Goal: Information Seeking & Learning: Learn about a topic

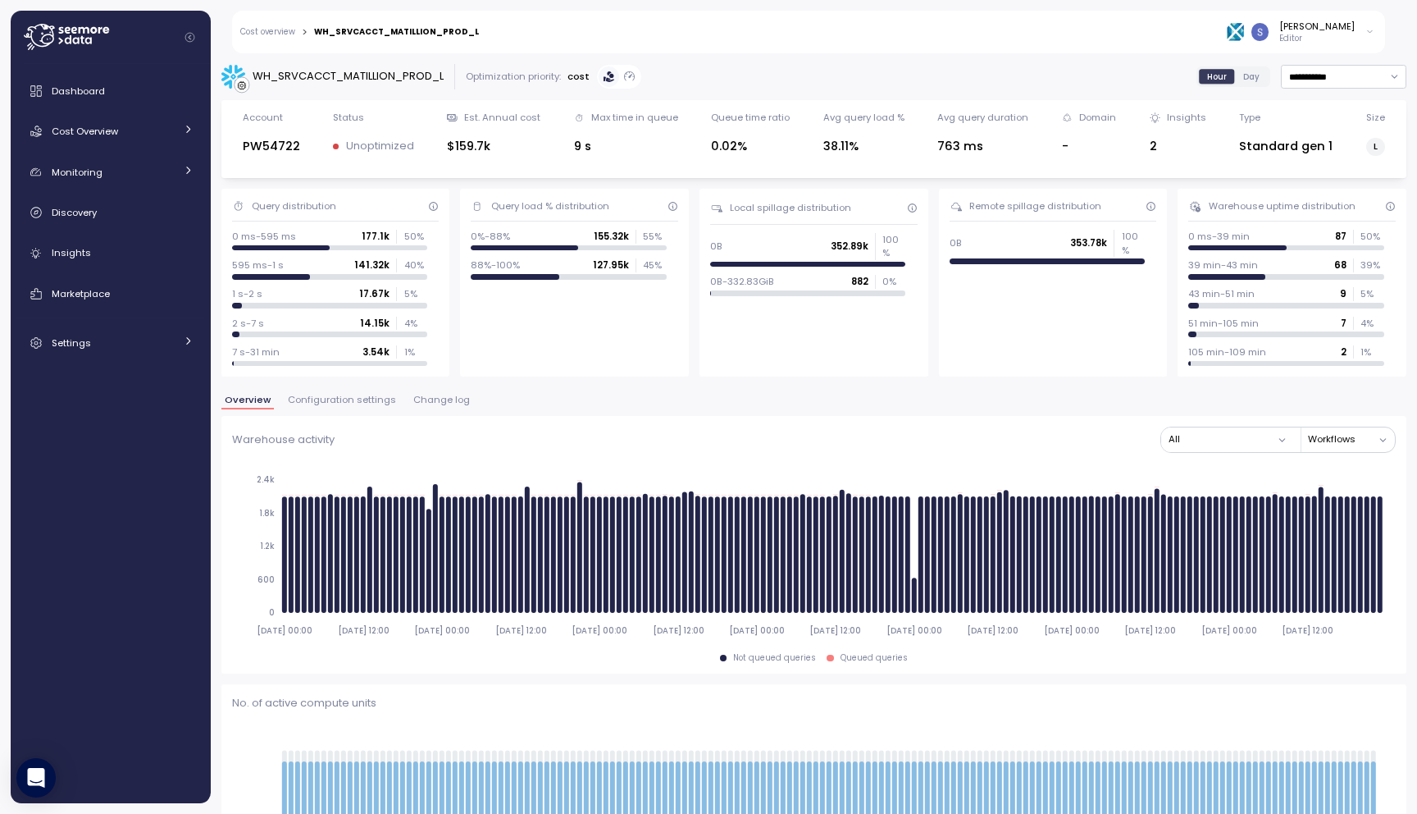
click at [365, 404] on span "Configuration settings" at bounding box center [342, 399] width 108 height 9
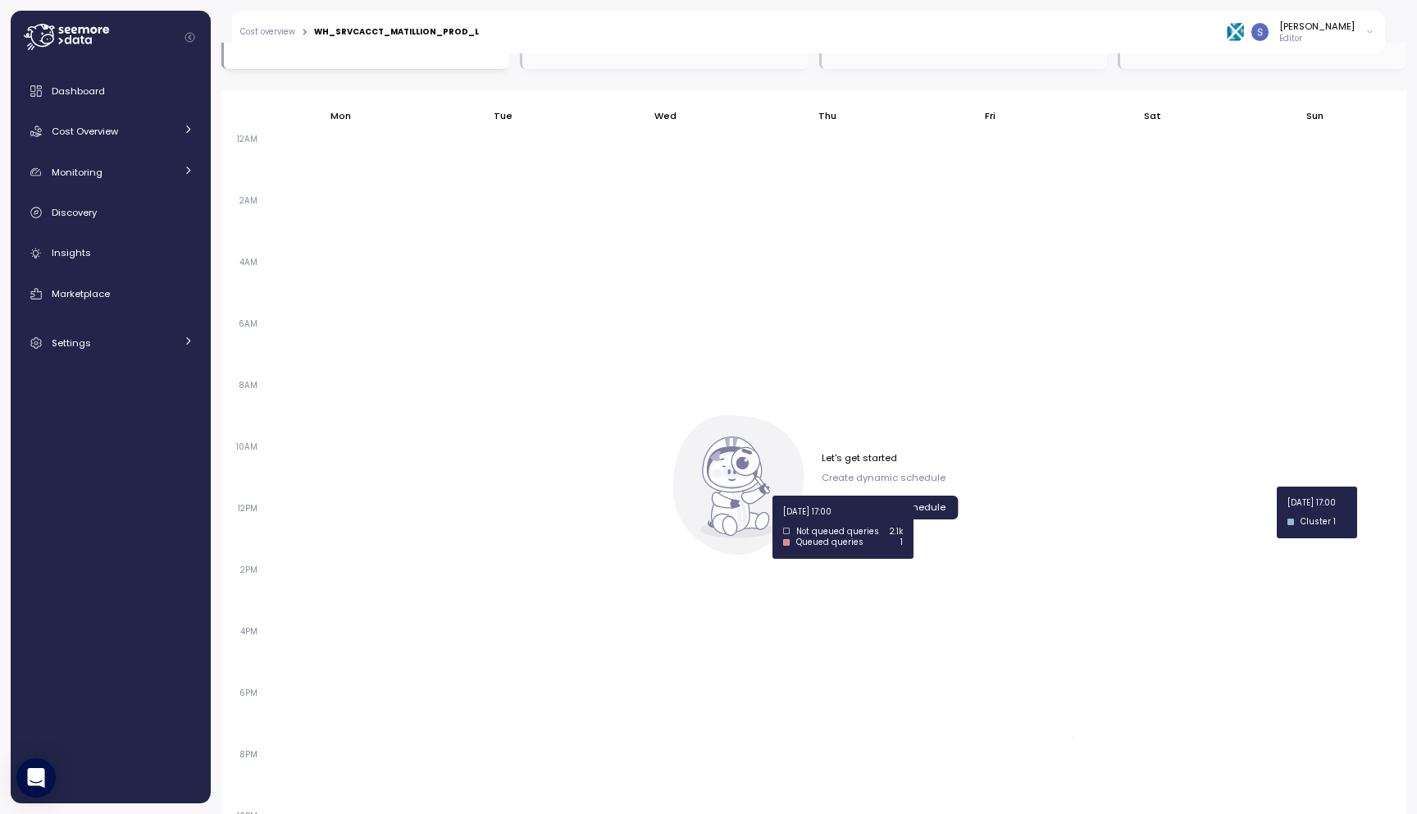
scroll to position [1072, 0]
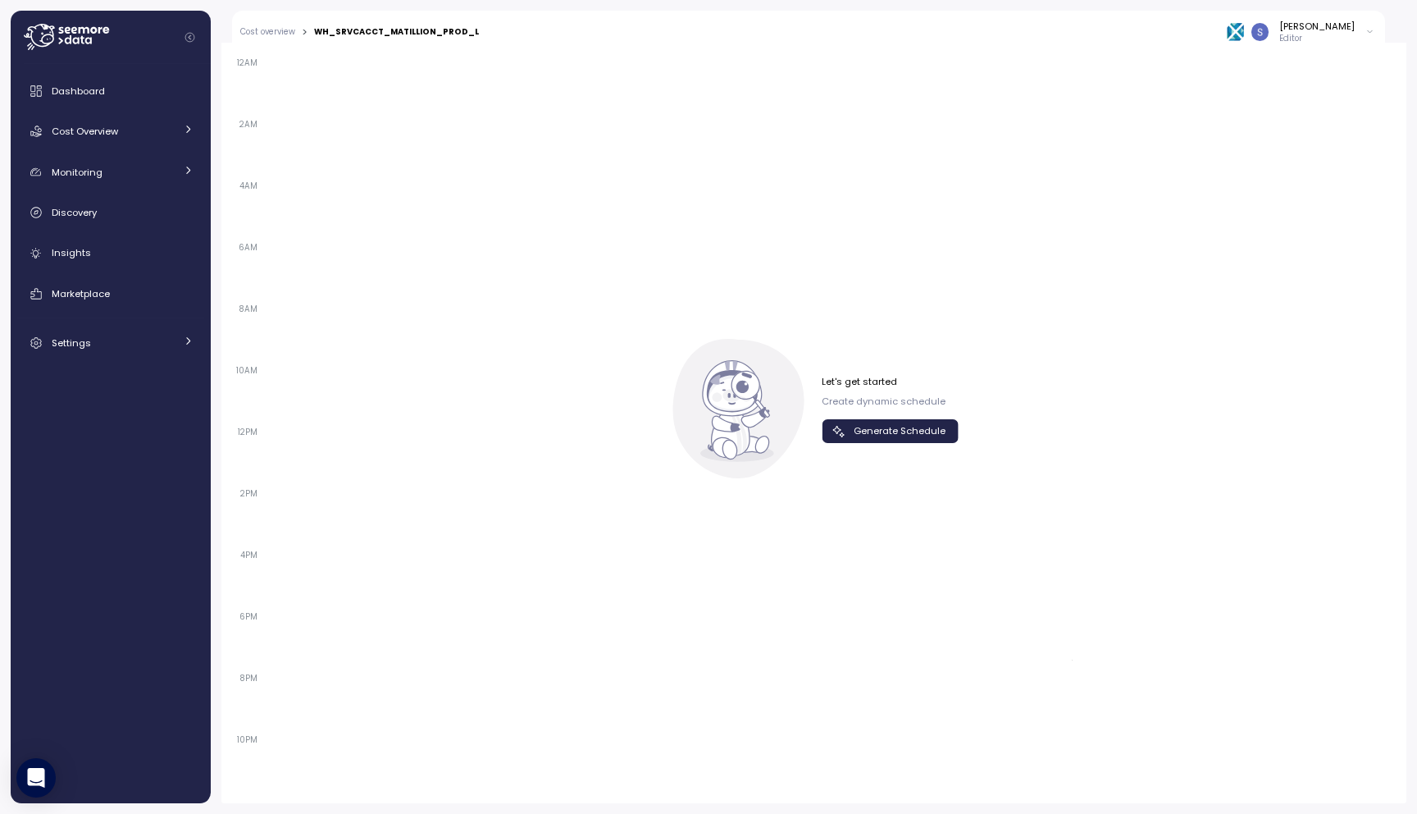
click at [833, 434] on icon "button" at bounding box center [839, 431] width 16 height 16
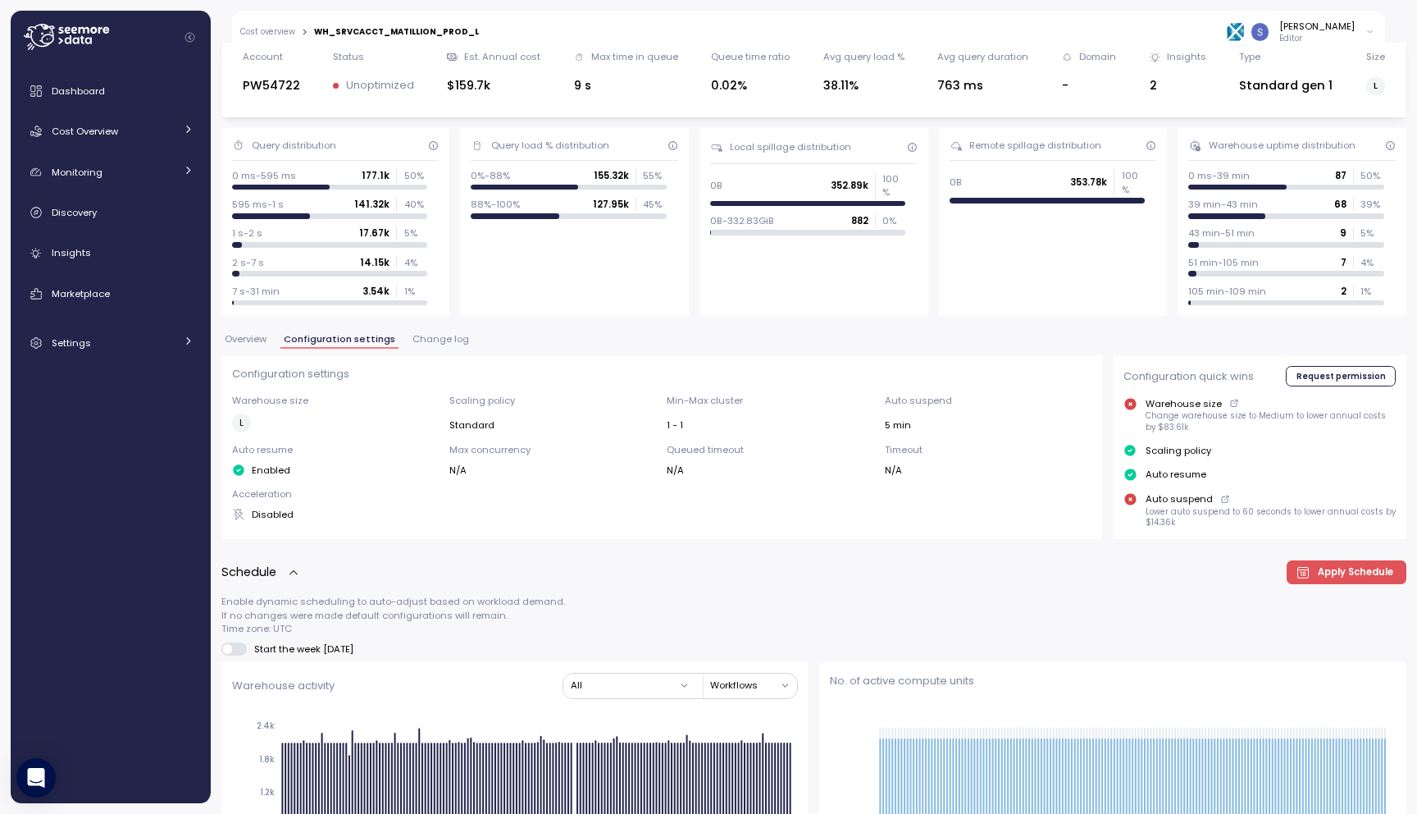
scroll to position [0, 0]
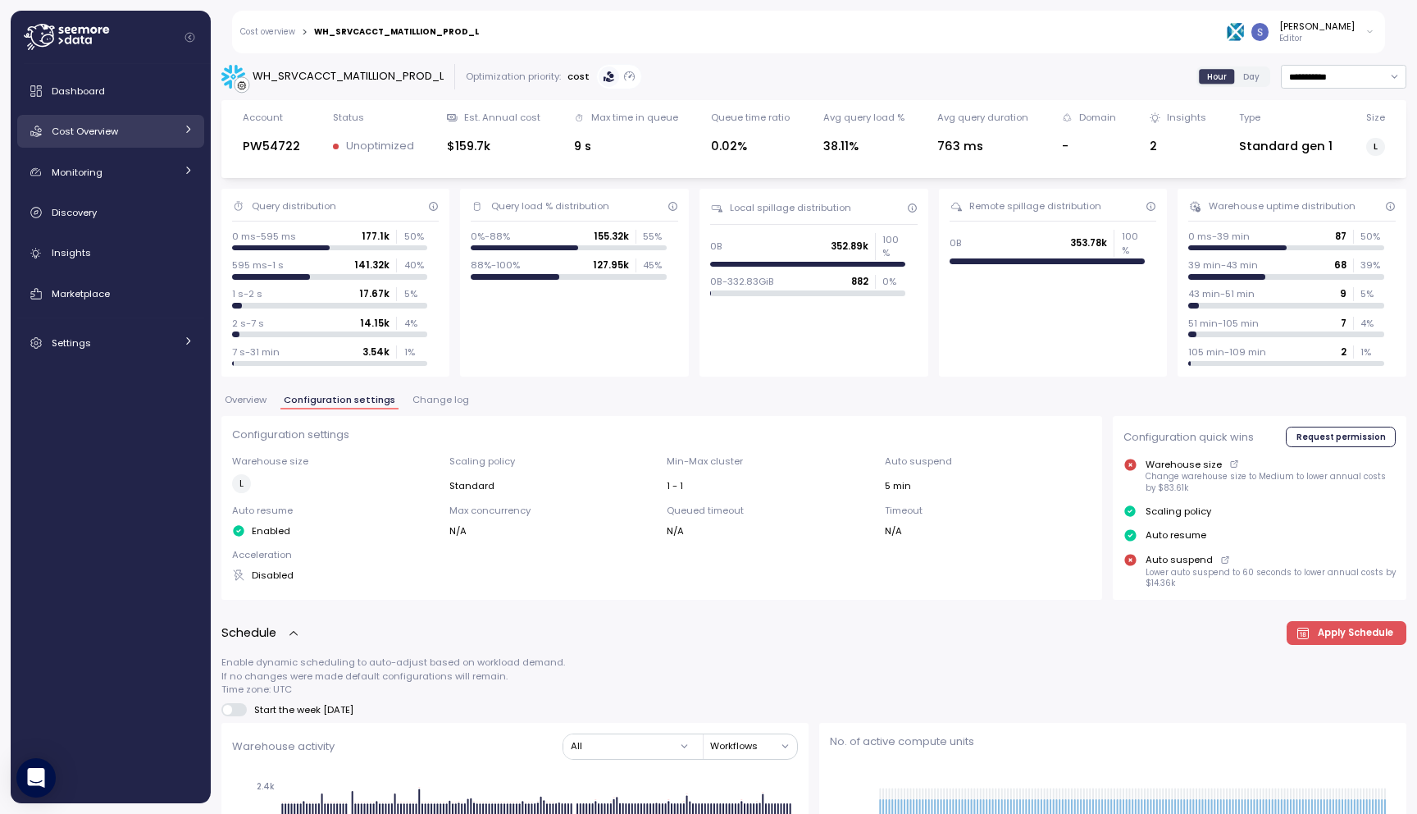
click at [92, 136] on span "Cost Overview" at bounding box center [85, 131] width 66 height 13
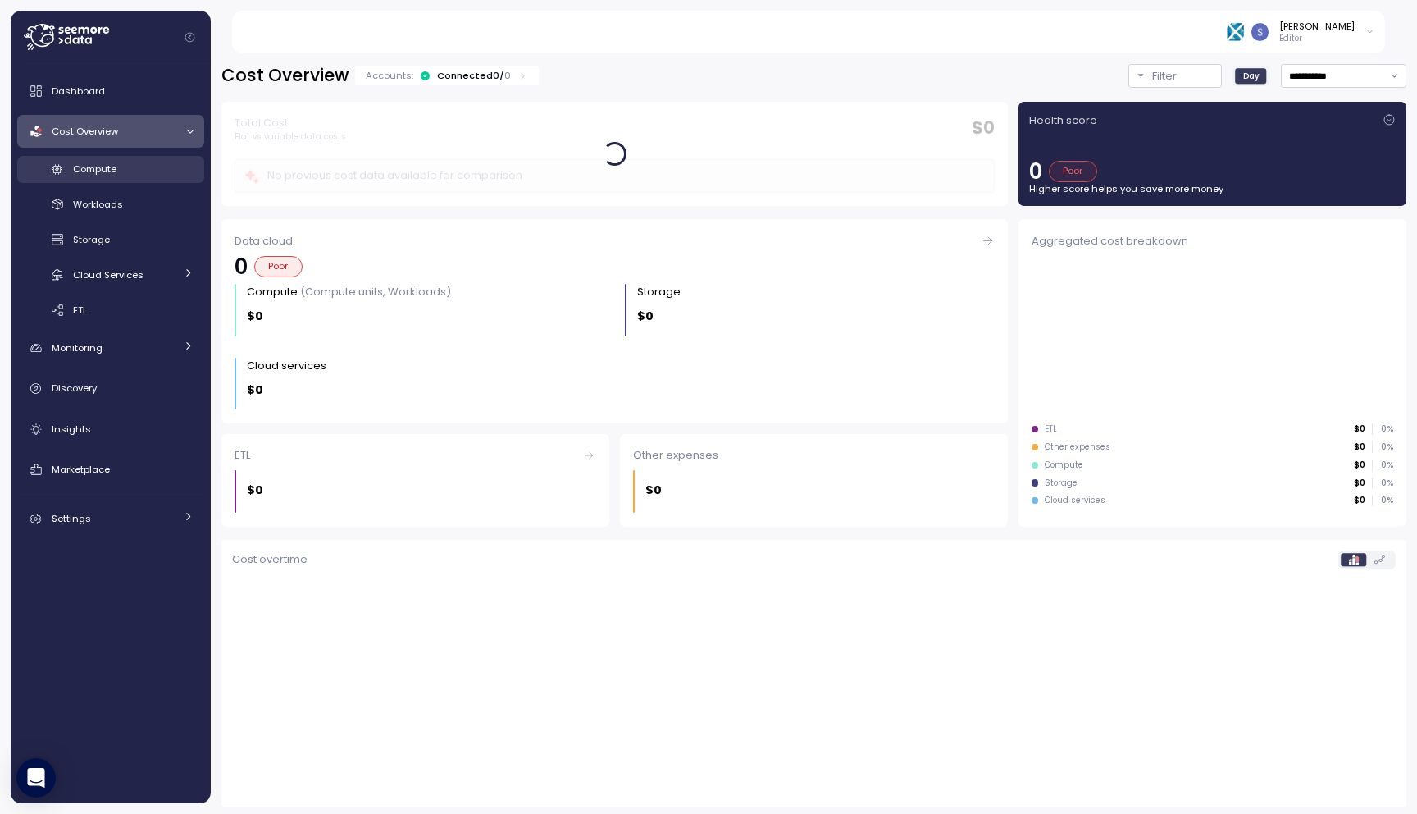
click at [95, 176] on span "Compute" at bounding box center [94, 168] width 43 height 13
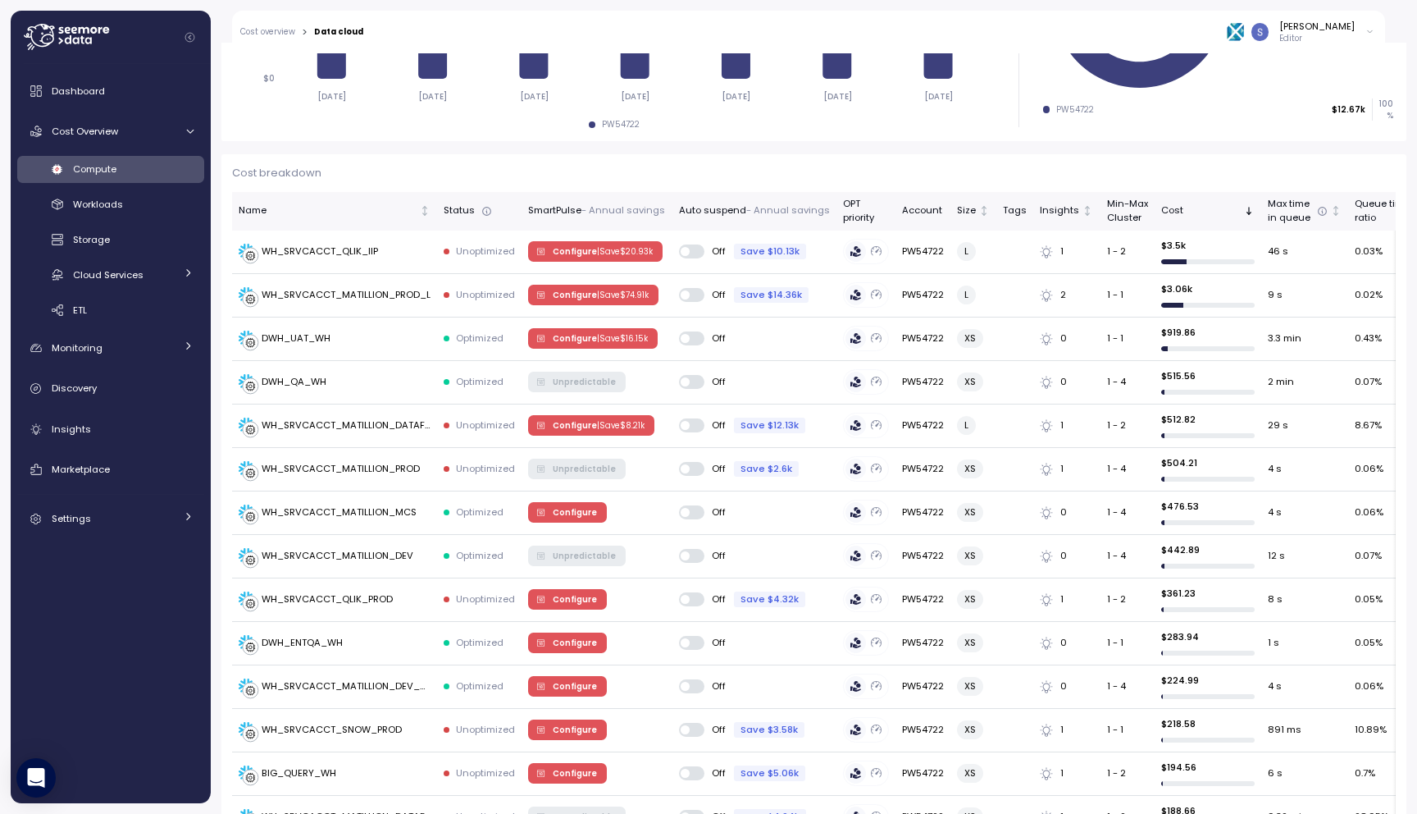
scroll to position [356, 0]
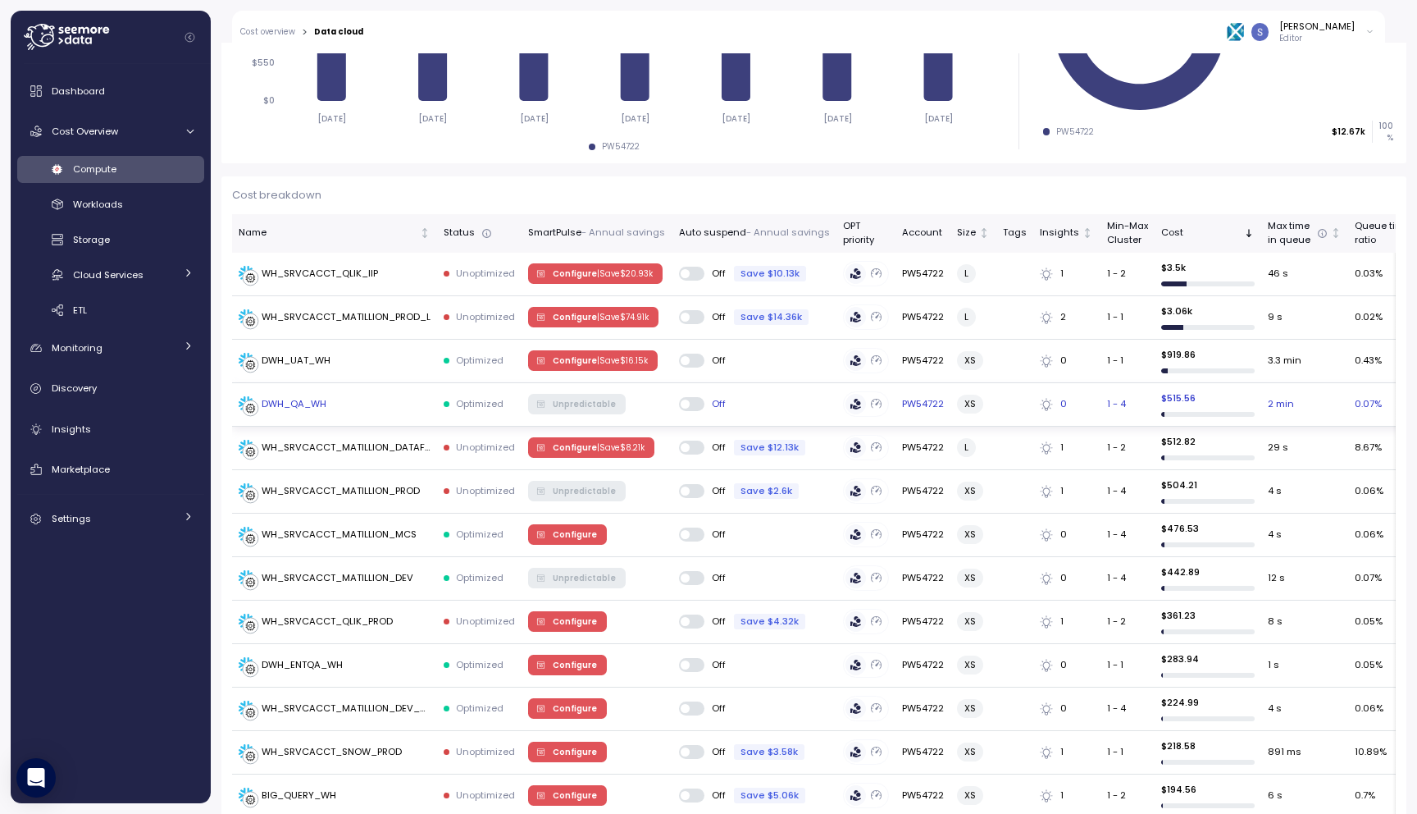
click at [299, 404] on div "DWH_QA_WH" at bounding box center [294, 404] width 65 height 15
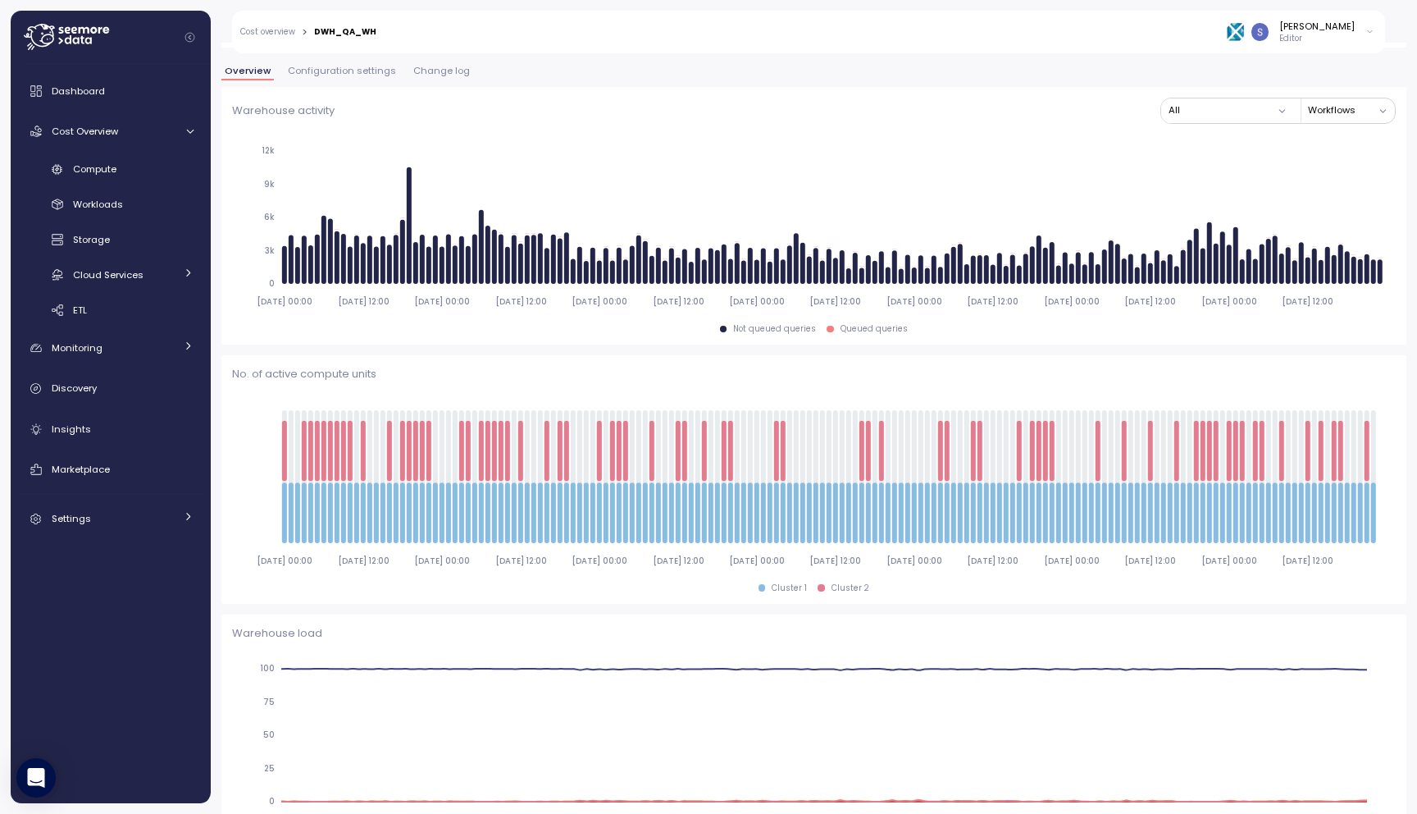
scroll to position [231, 0]
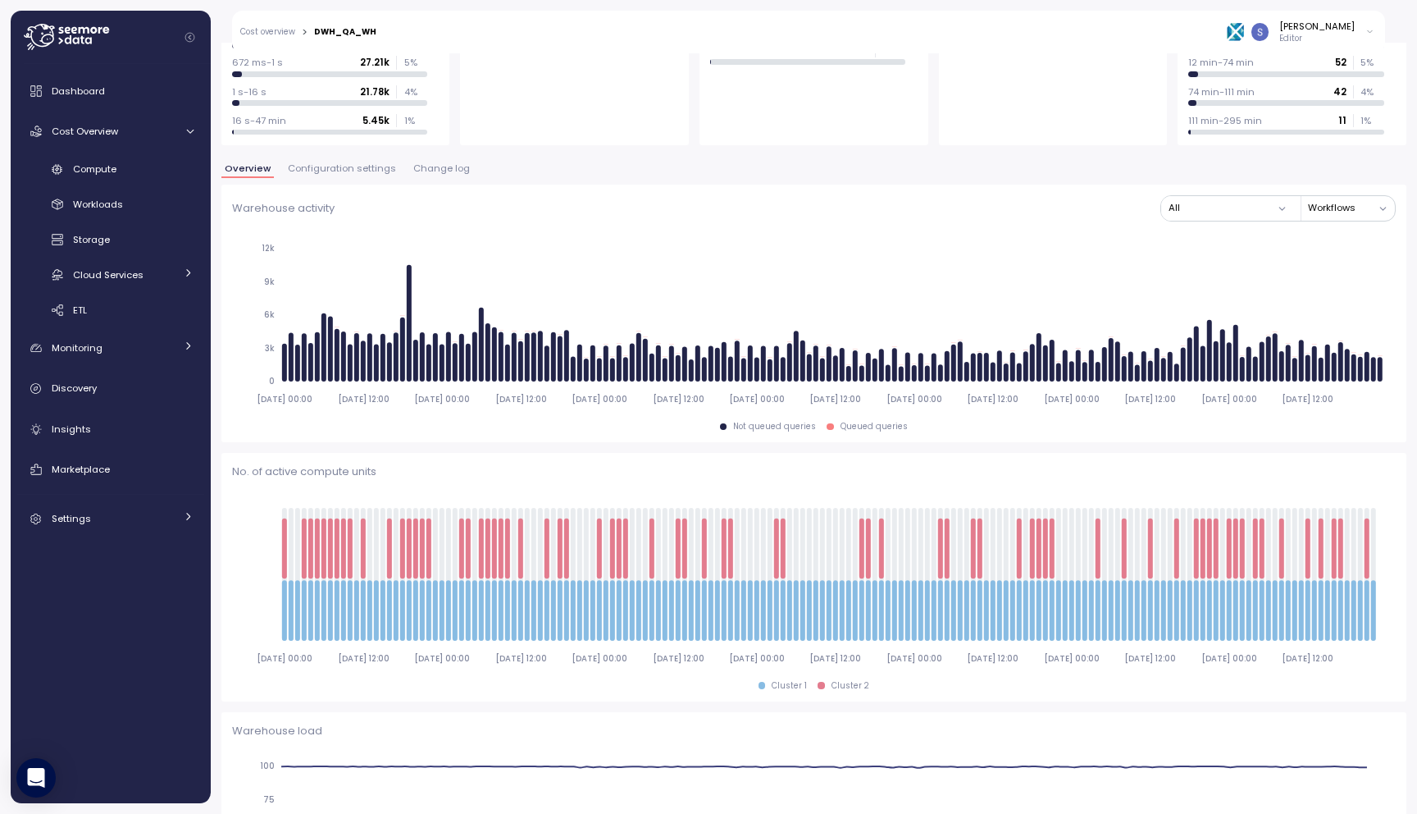
click at [349, 167] on span "Configuration settings" at bounding box center [342, 168] width 108 height 9
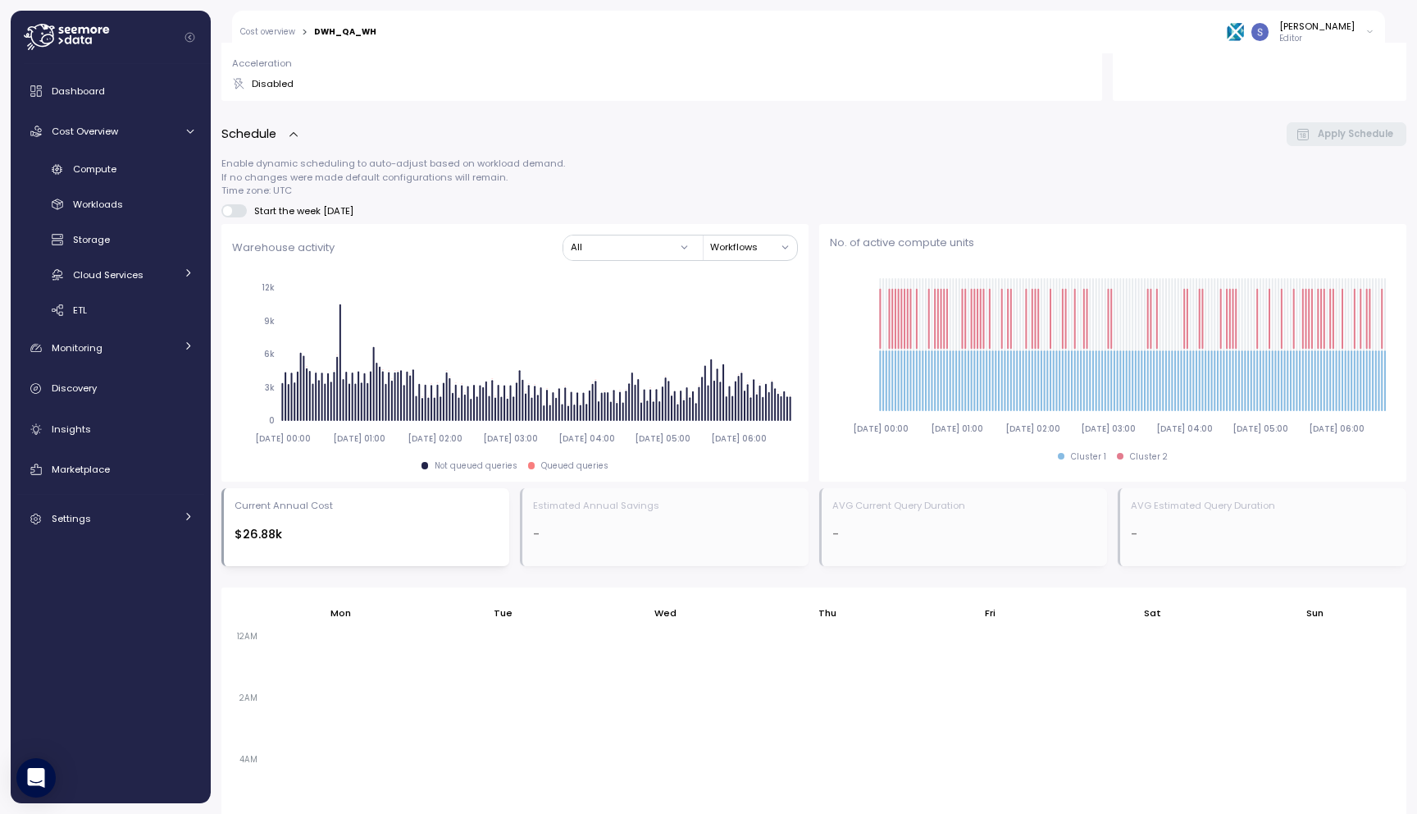
scroll to position [555, 0]
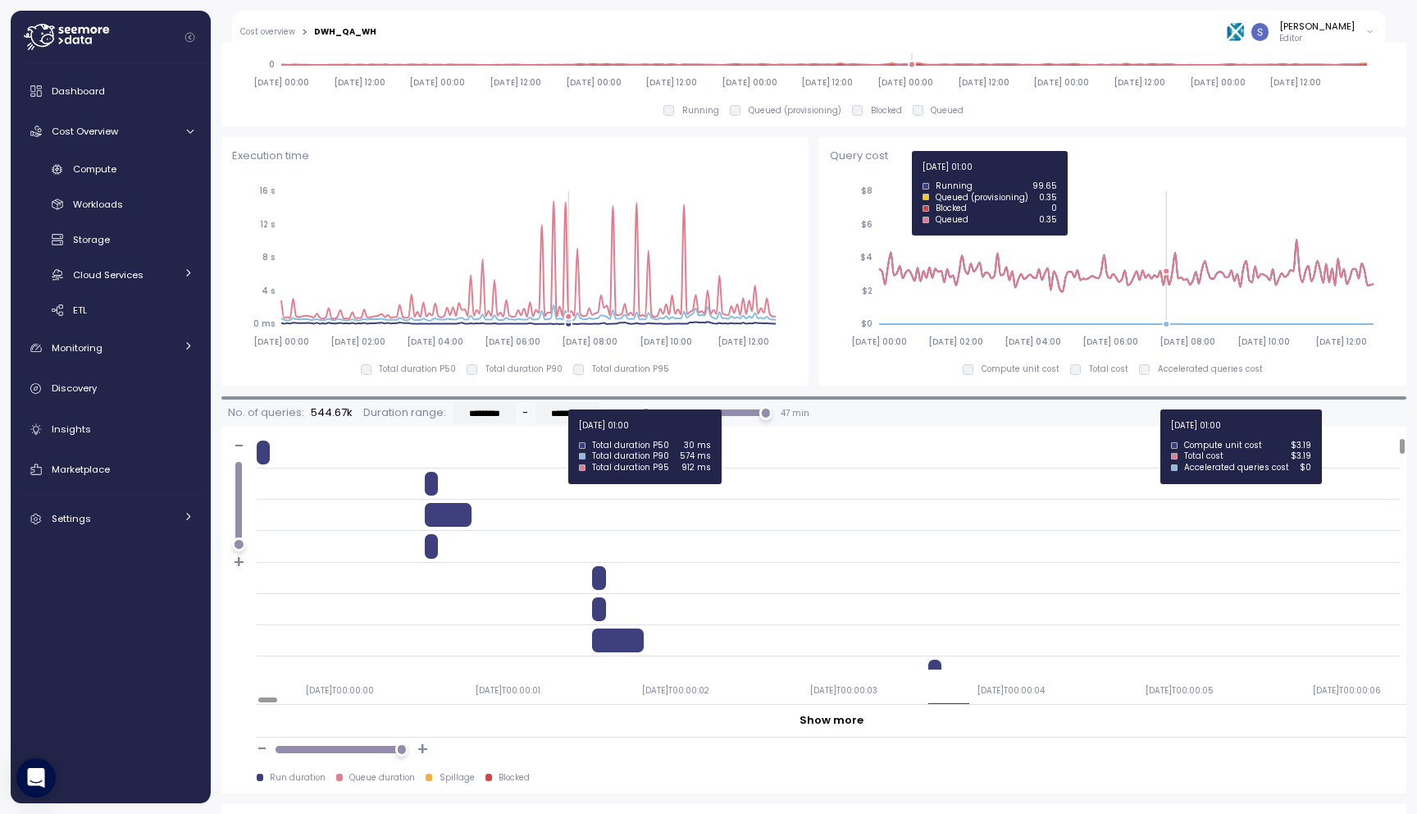
scroll to position [1127, 0]
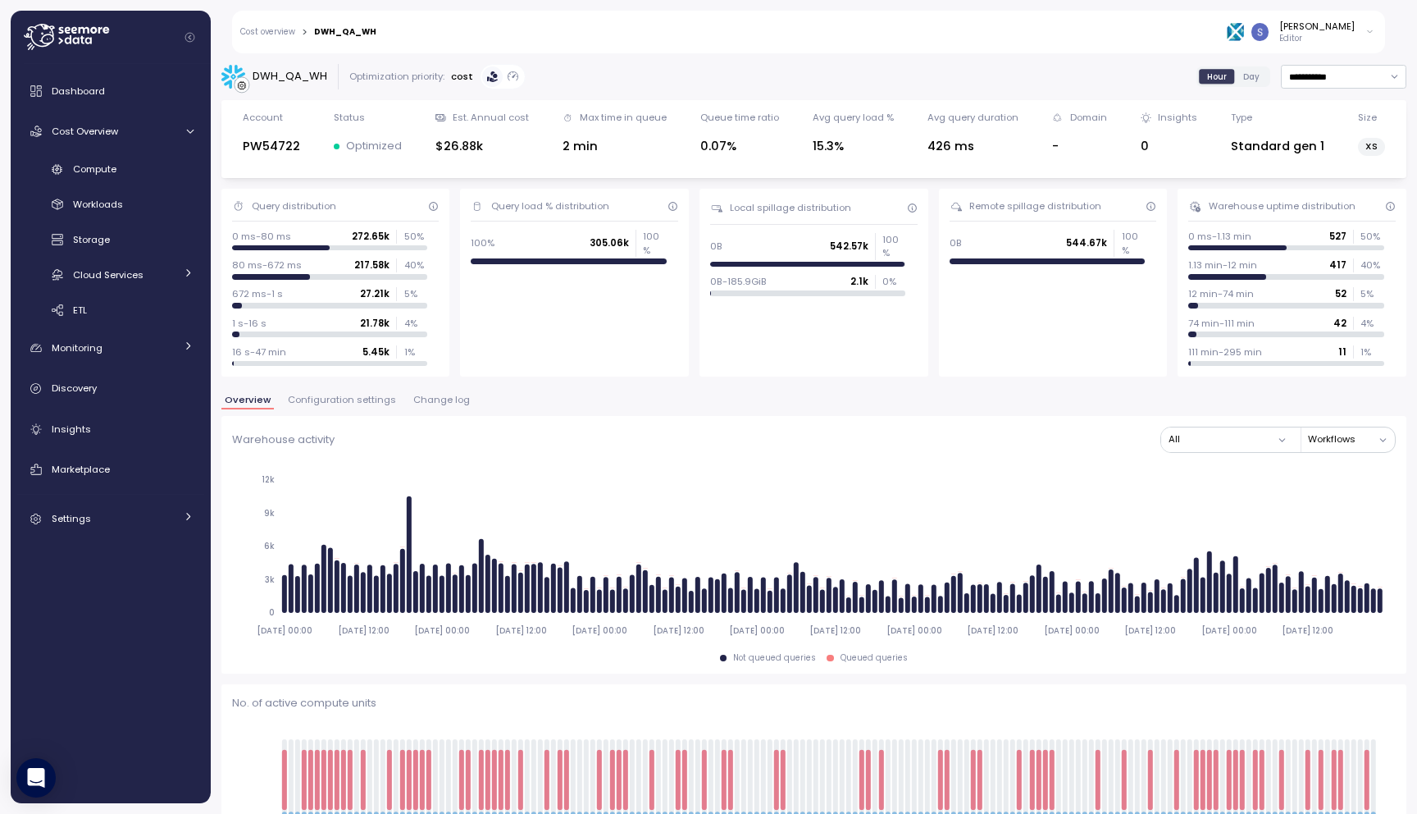
click at [627, 413] on div "Overview Configuration settings Change log" at bounding box center [813, 405] width 1185 height 21
click at [1359, 35] on div "Snir Siboni Editor" at bounding box center [1301, 32] width 148 height 25
click at [1312, 23] on div "[PERSON_NAME]" at bounding box center [1316, 26] width 75 height 13
click at [1256, 19] on div "Snir Siboni Editor" at bounding box center [886, 32] width 998 height 43
click at [98, 48] on icon at bounding box center [66, 37] width 85 height 26
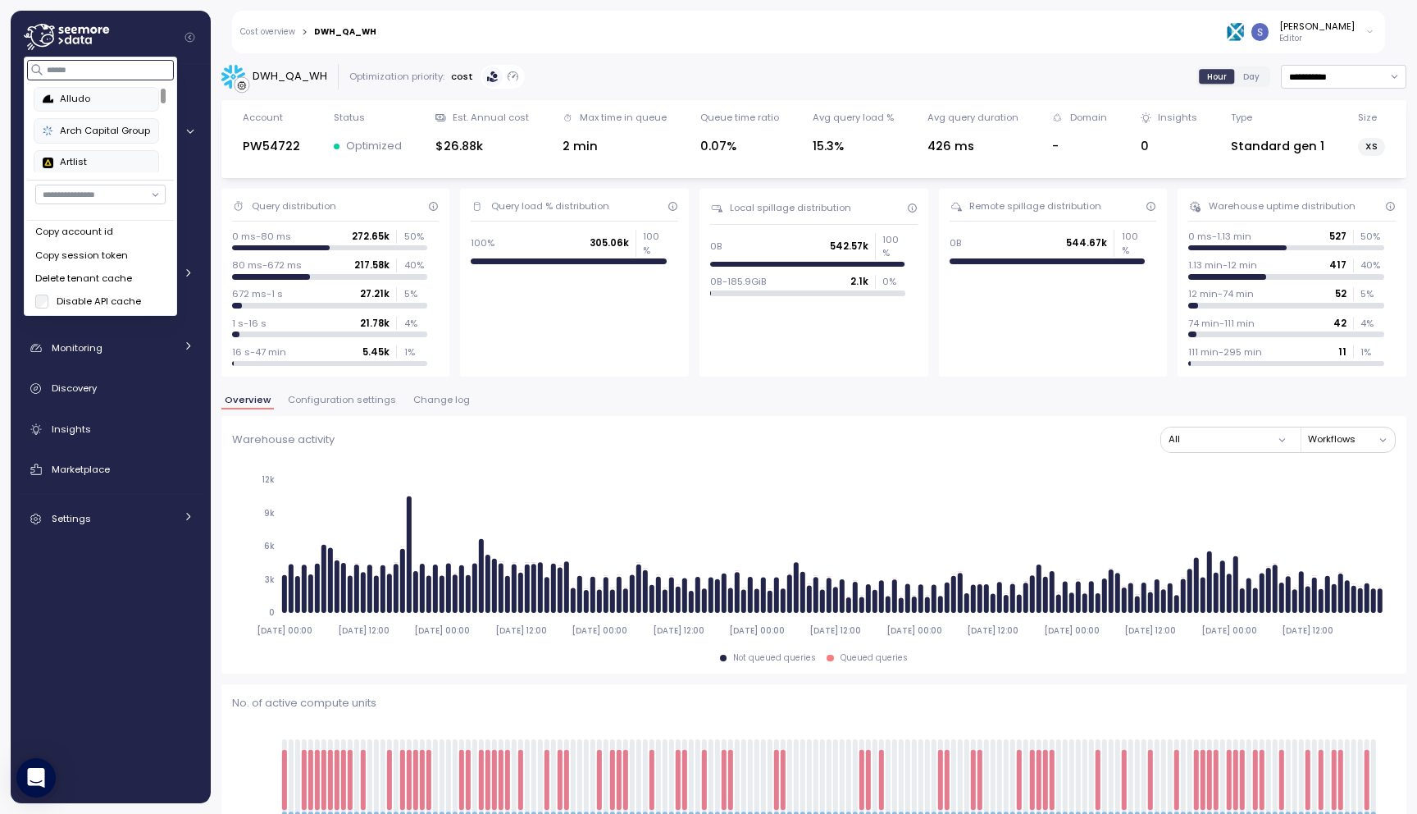
click at [98, 78] on input at bounding box center [101, 70] width 147 height 20
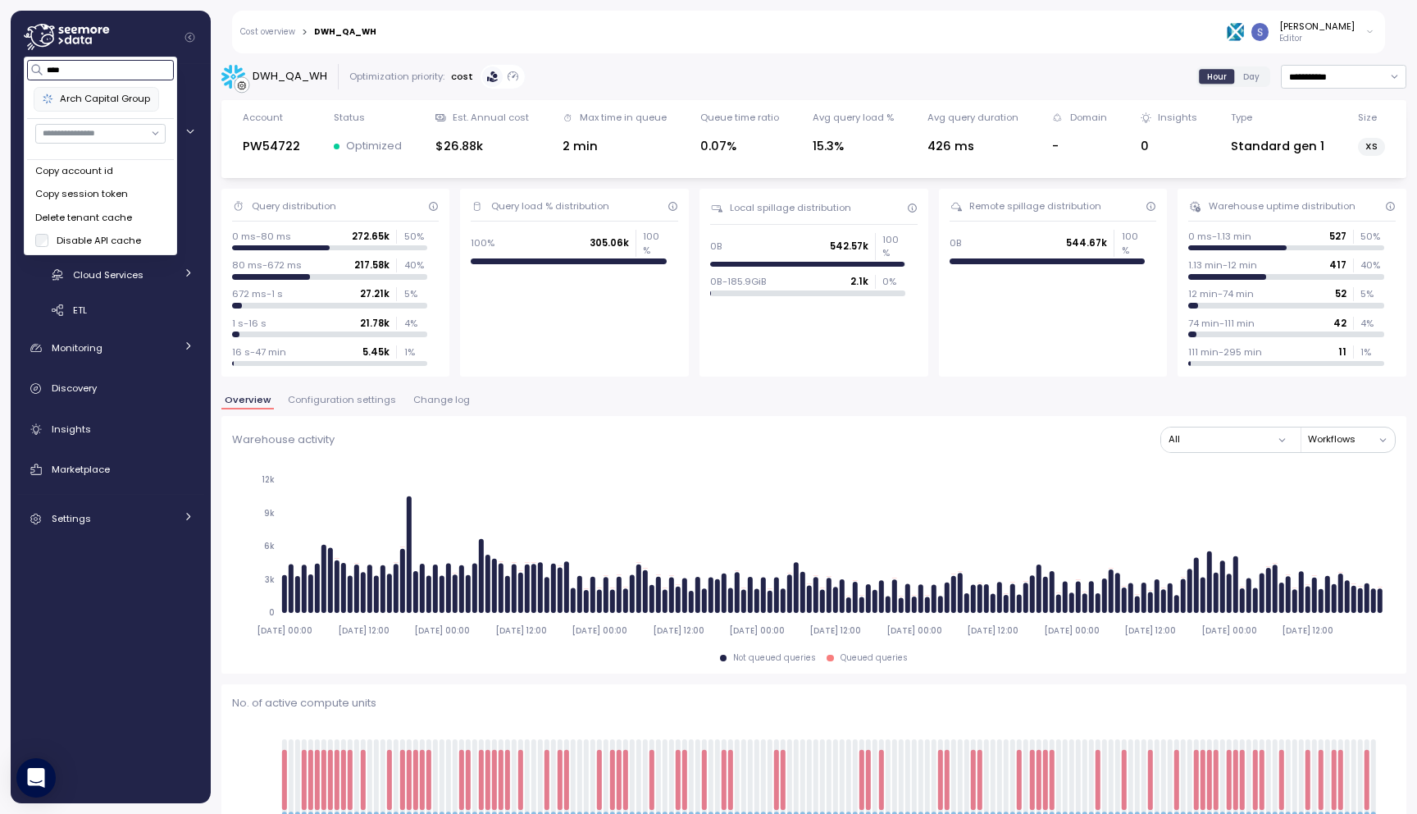
click at [121, 99] on div "Arch Capital Group" at bounding box center [96, 99] width 107 height 15
type input "****"
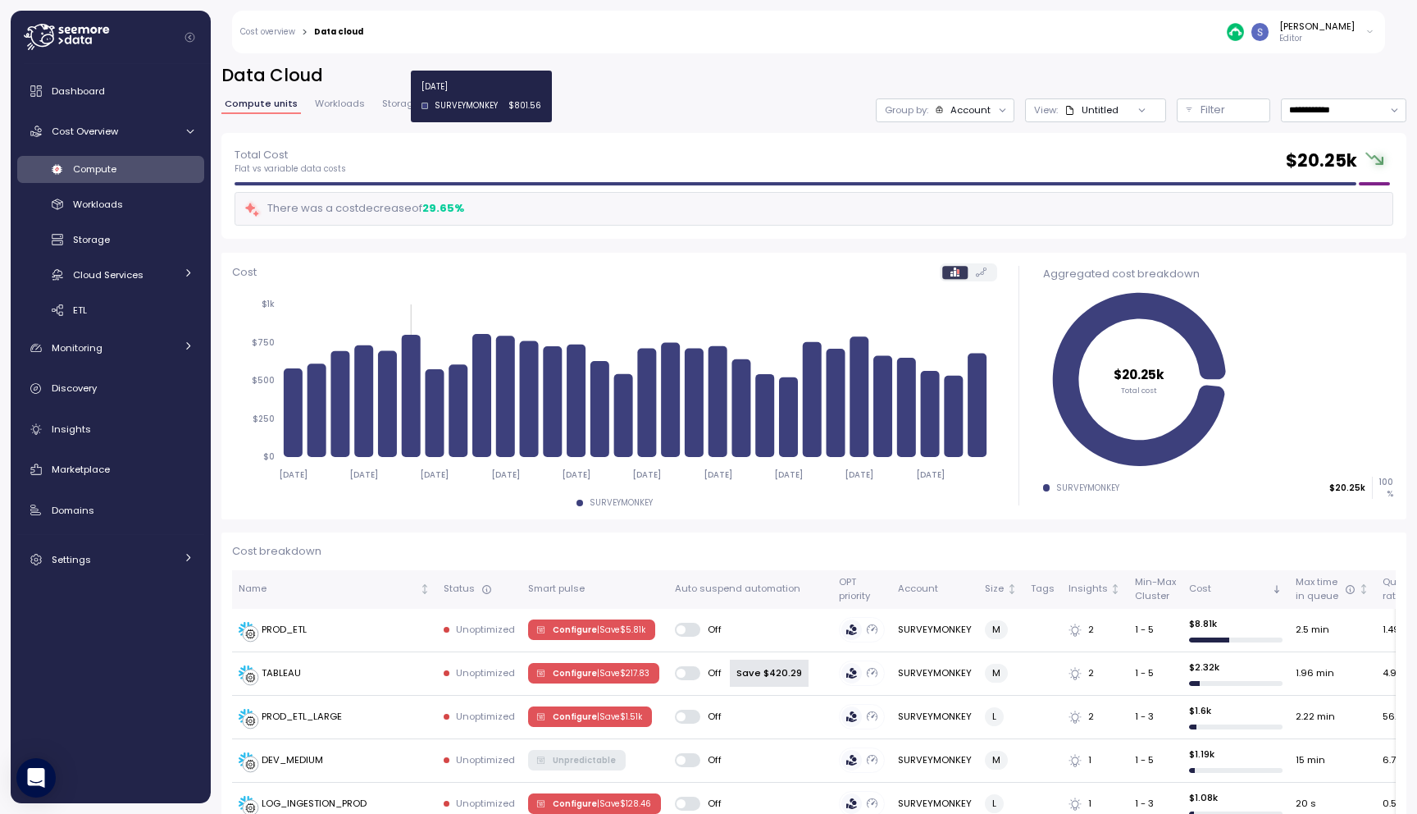
scroll to position [330, 0]
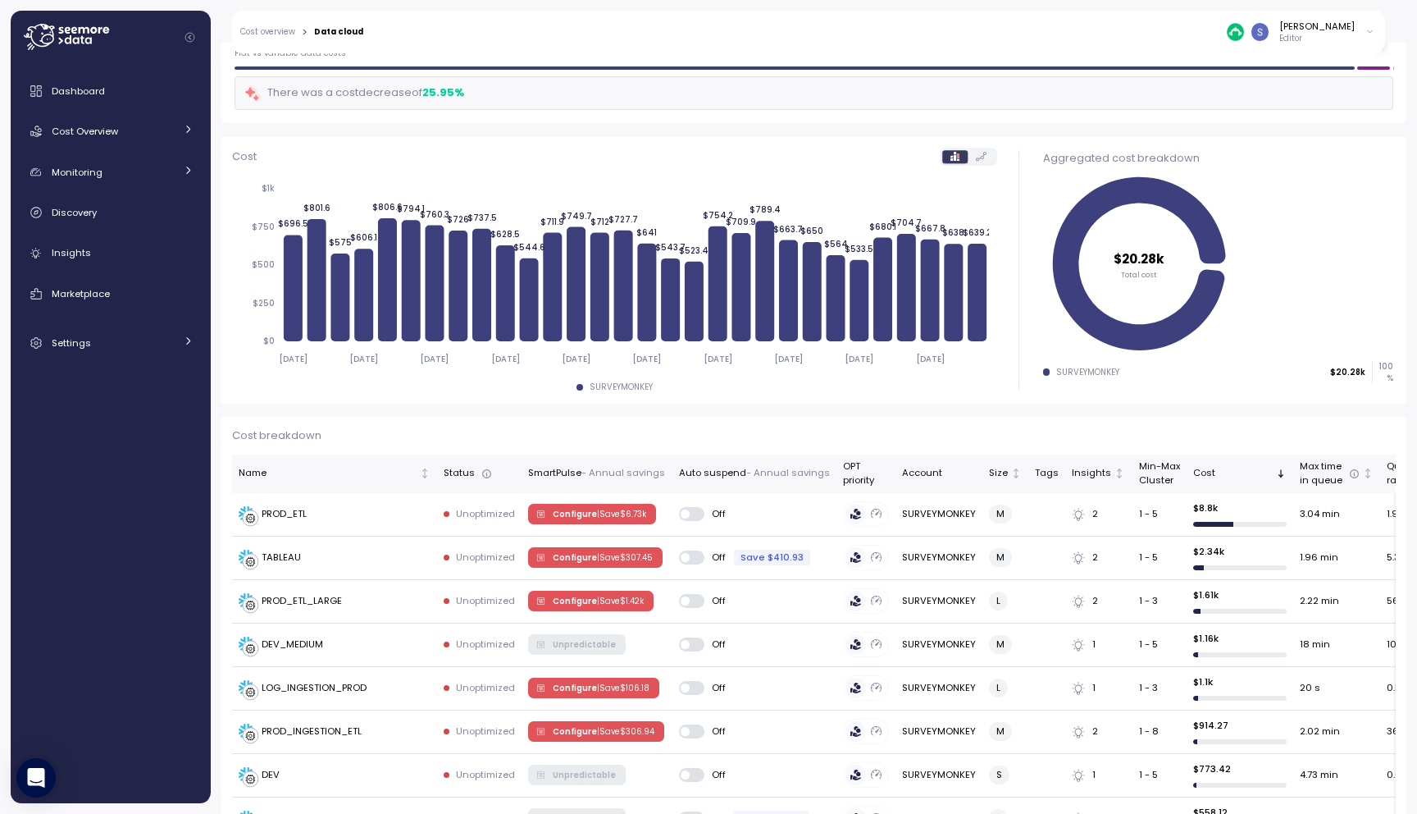
scroll to position [50, 0]
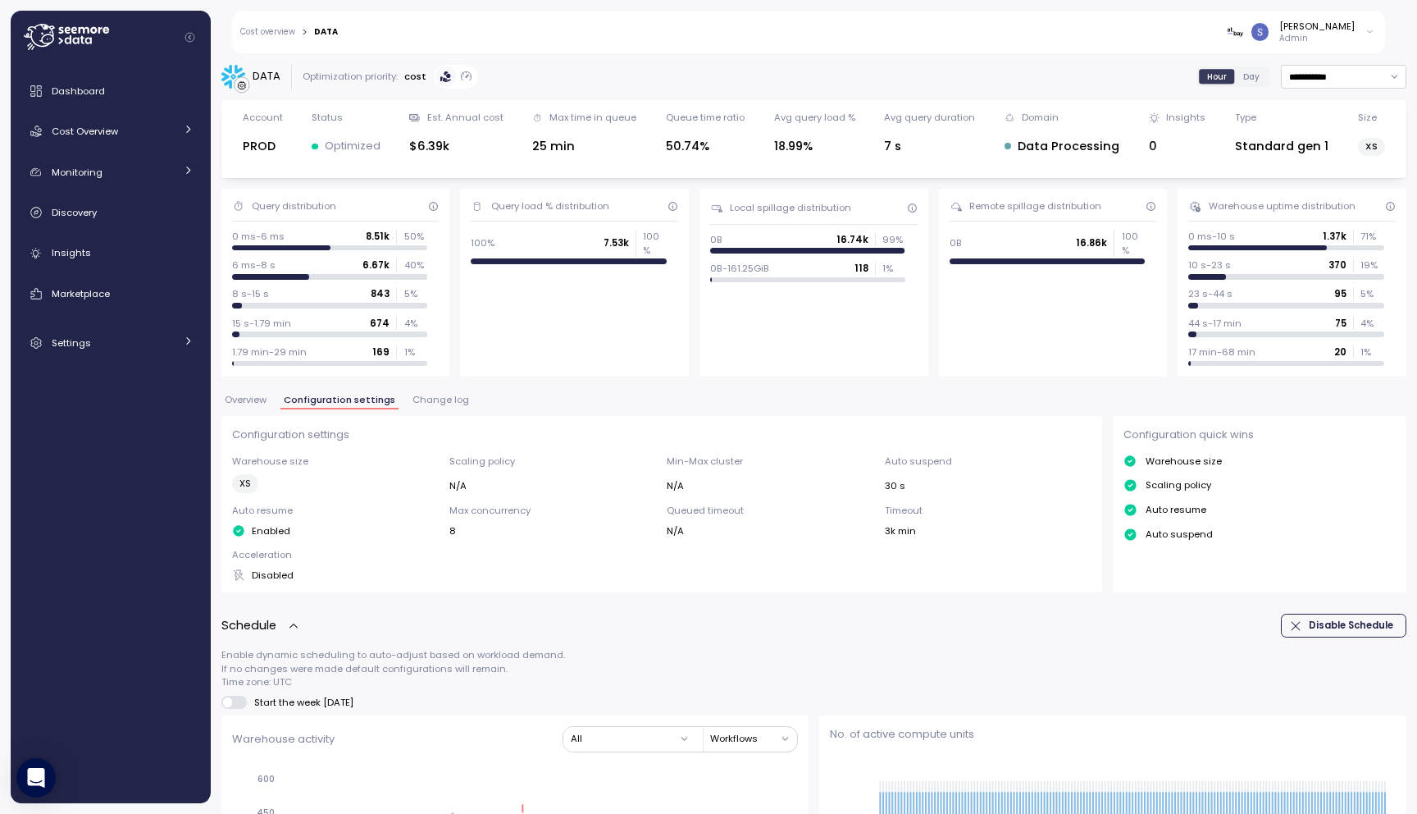
scroll to position [749, 0]
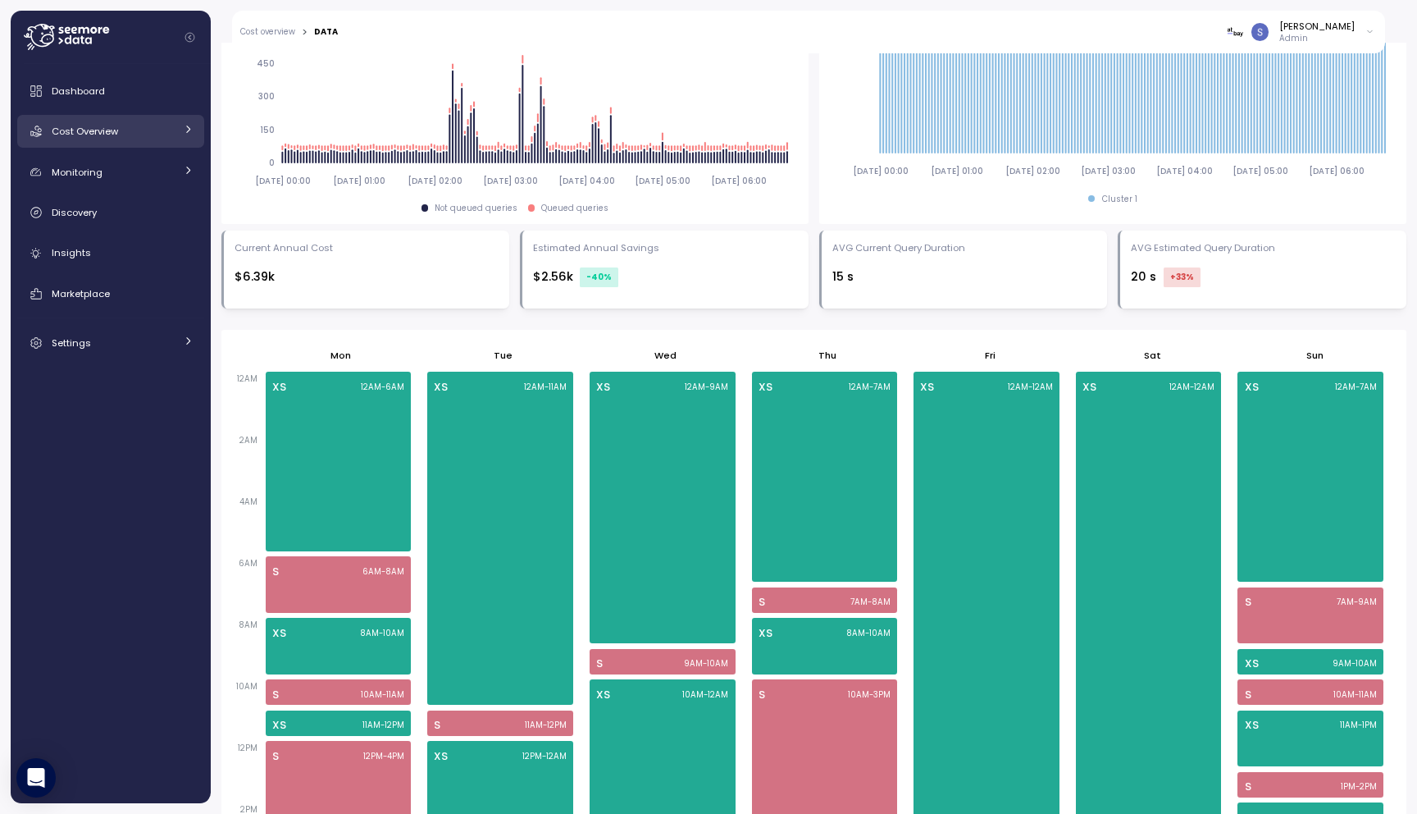
click at [120, 129] on div "Cost Overview" at bounding box center [113, 131] width 123 height 16
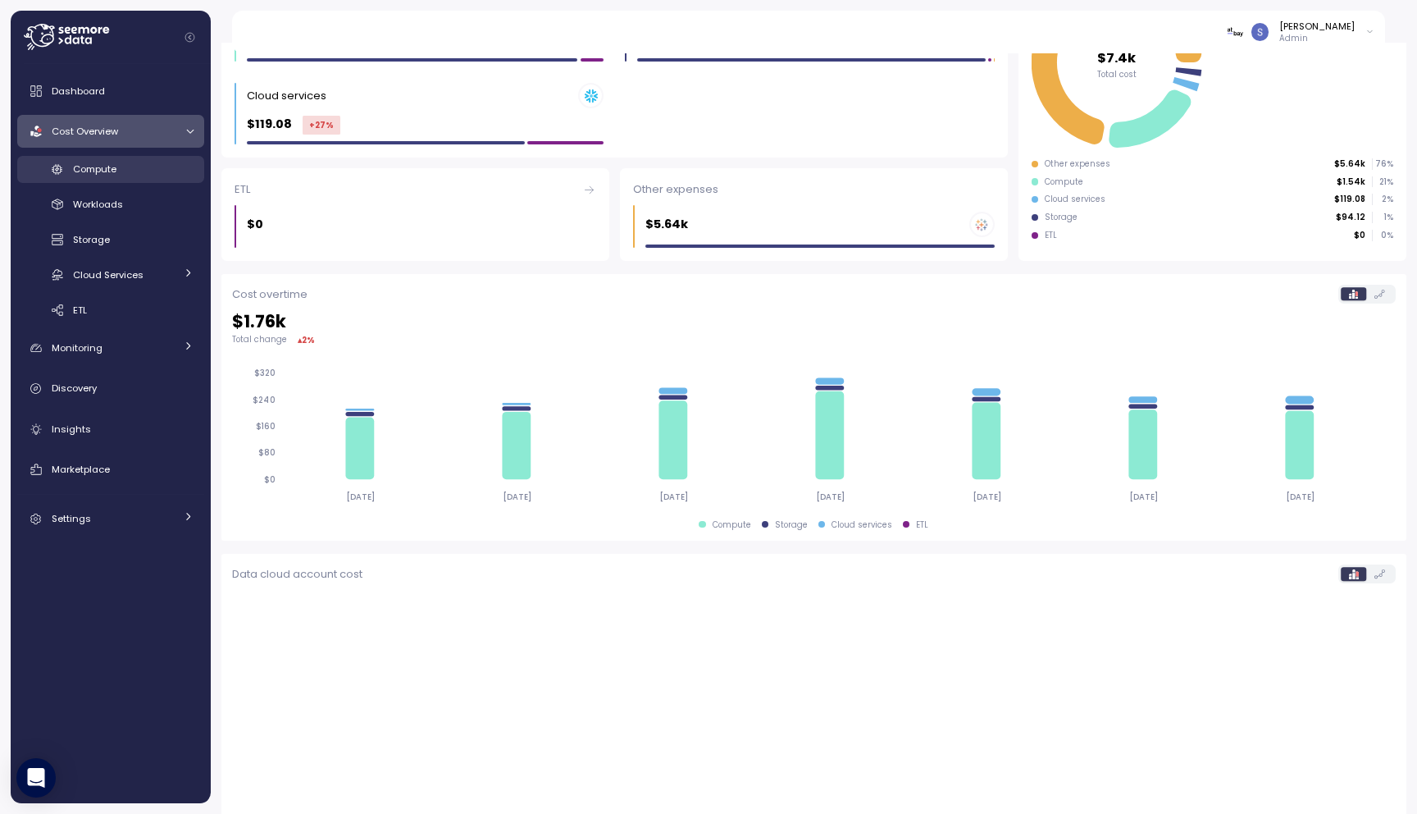
scroll to position [285, 0]
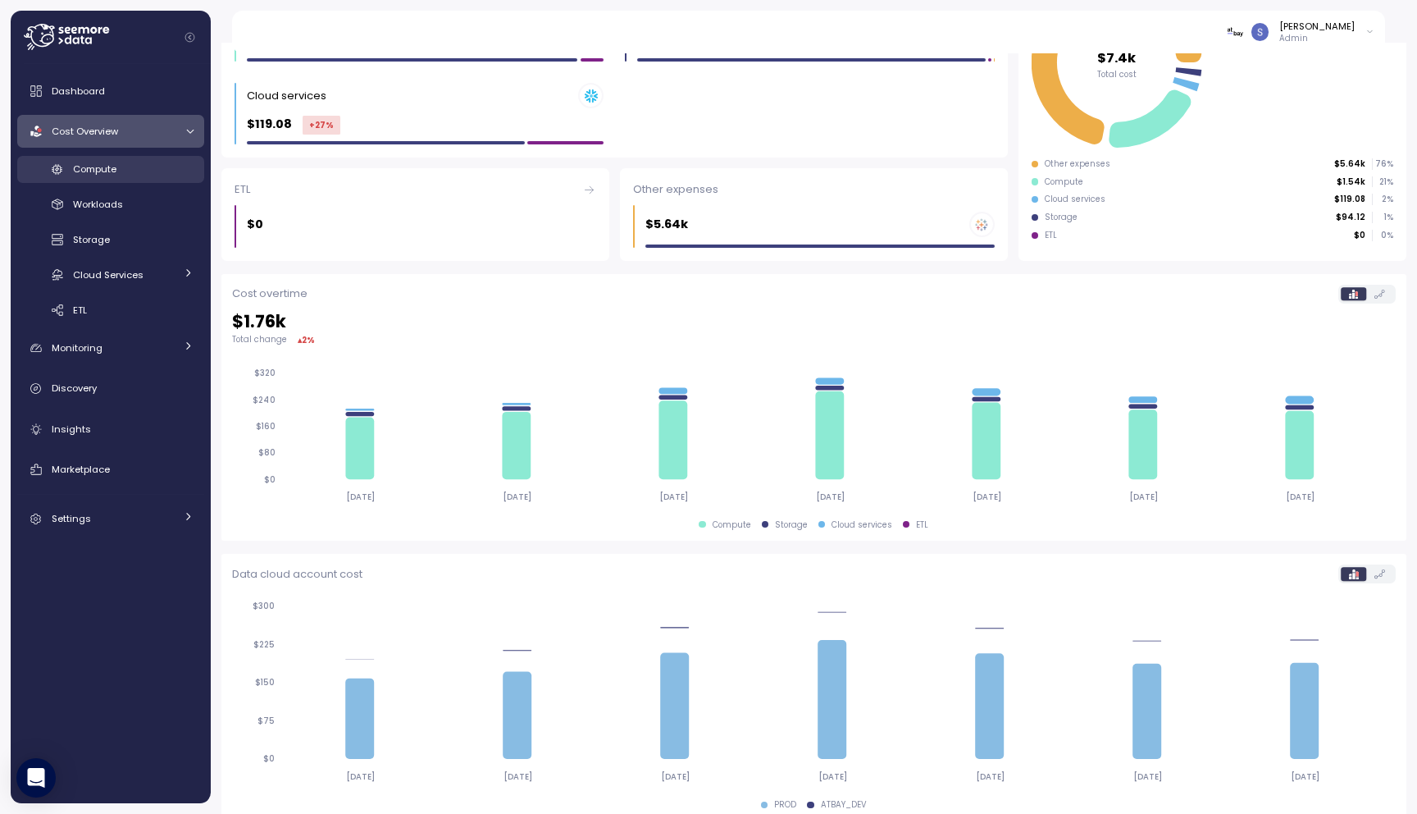
click at [133, 174] on div "Compute" at bounding box center [133, 169] width 121 height 16
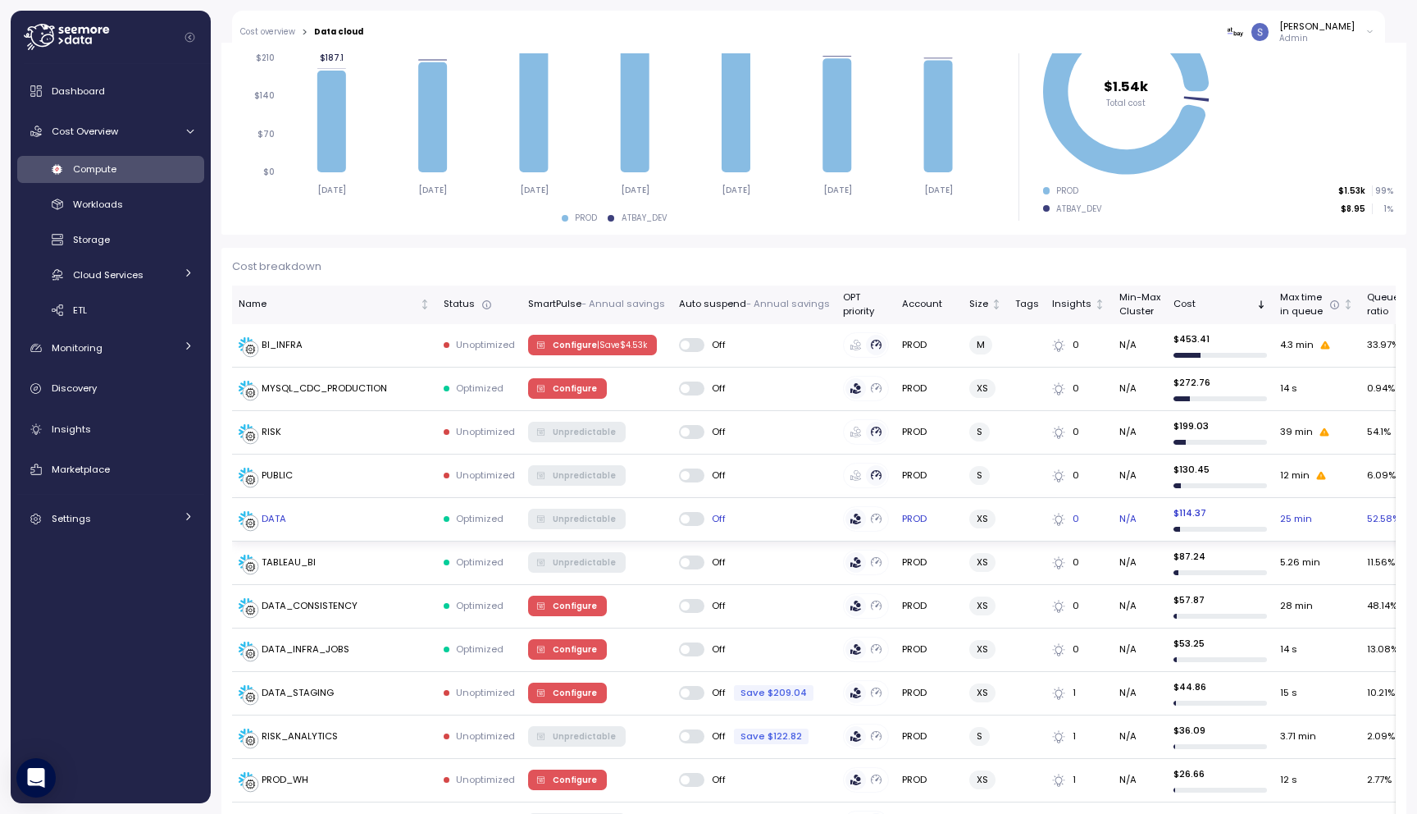
click at [276, 507] on td "DATA" at bounding box center [334, 519] width 205 height 43
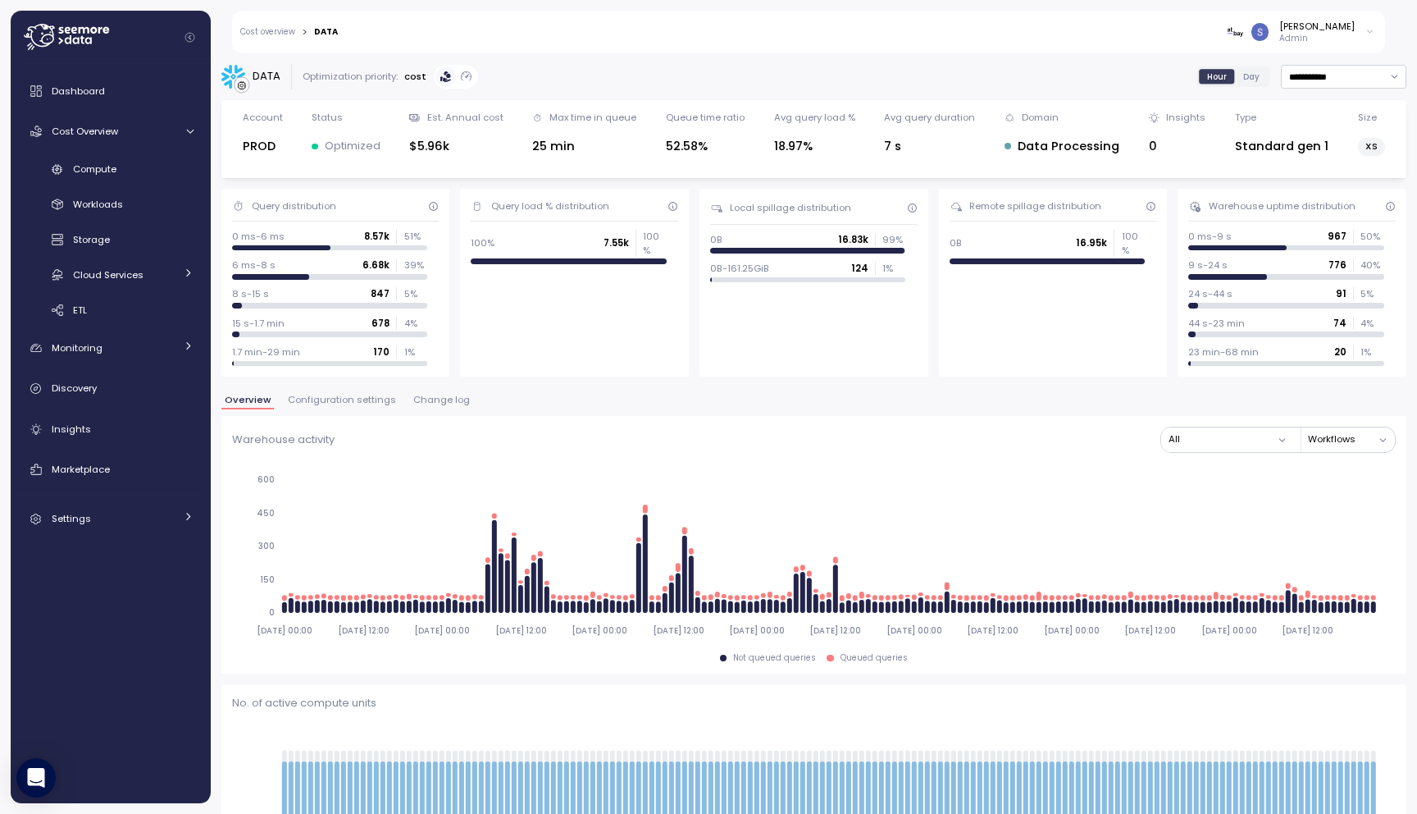
click at [333, 403] on span "Configuration settings" at bounding box center [342, 399] width 108 height 9
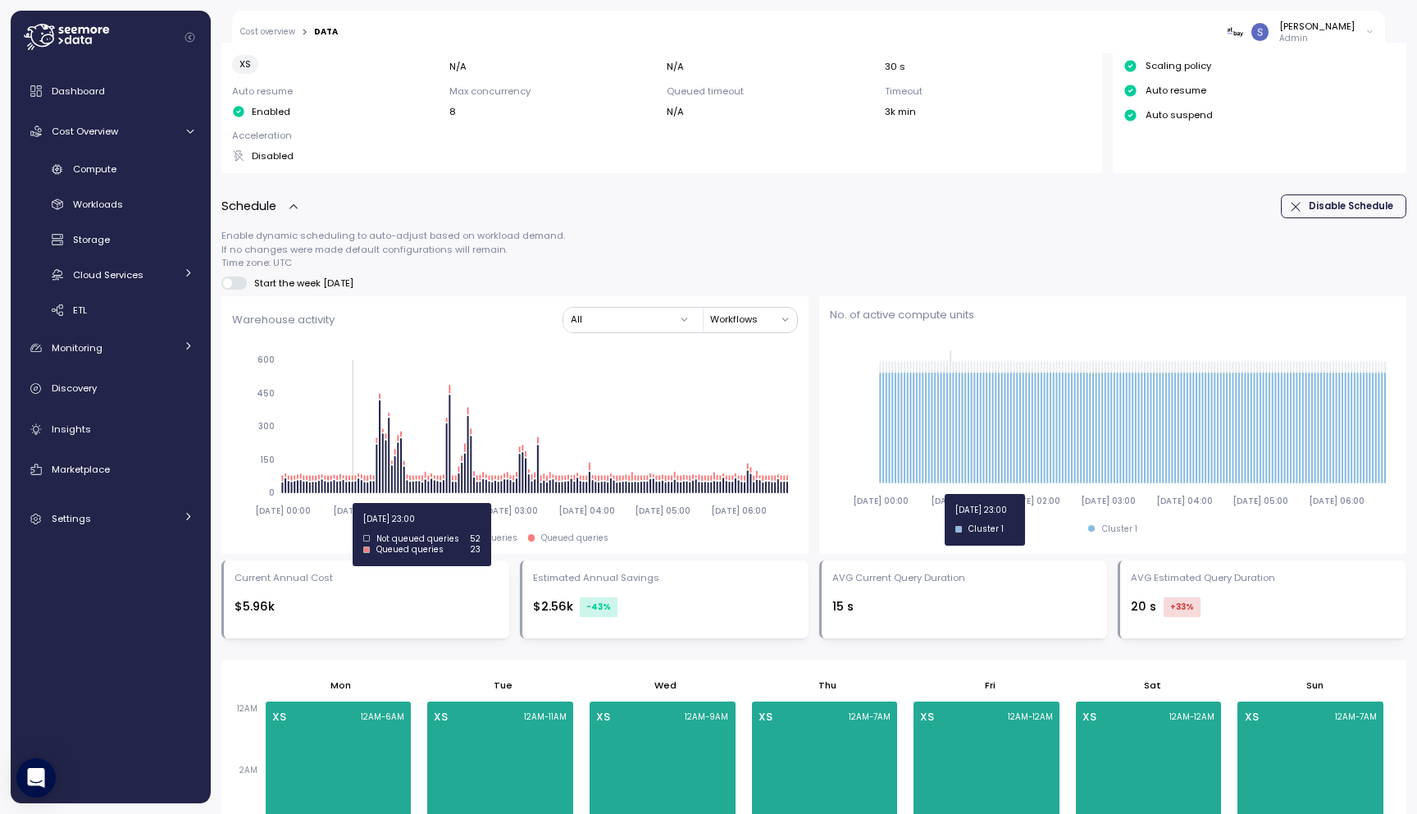
scroll to position [493, 0]
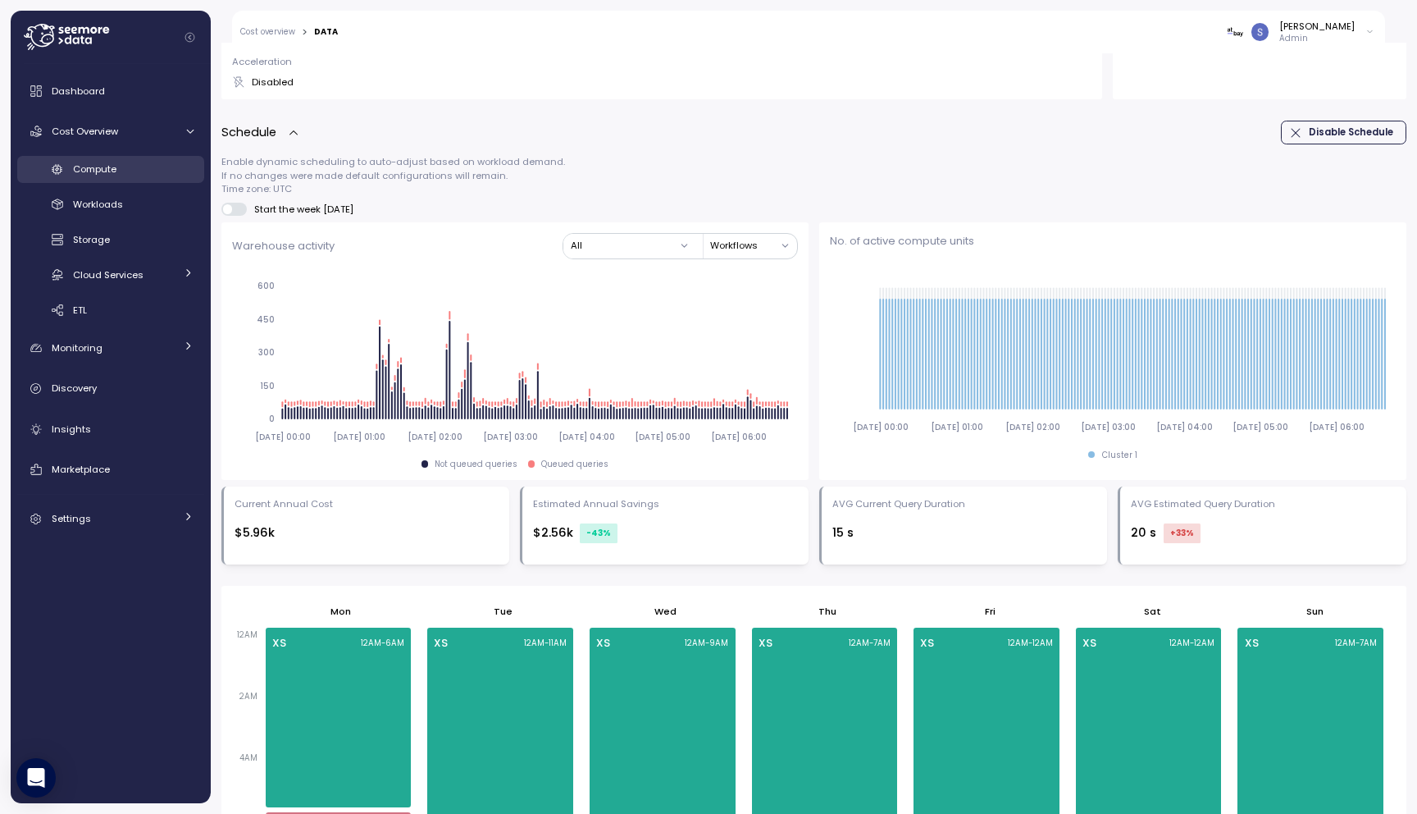
click at [144, 166] on div "Compute" at bounding box center [133, 169] width 121 height 16
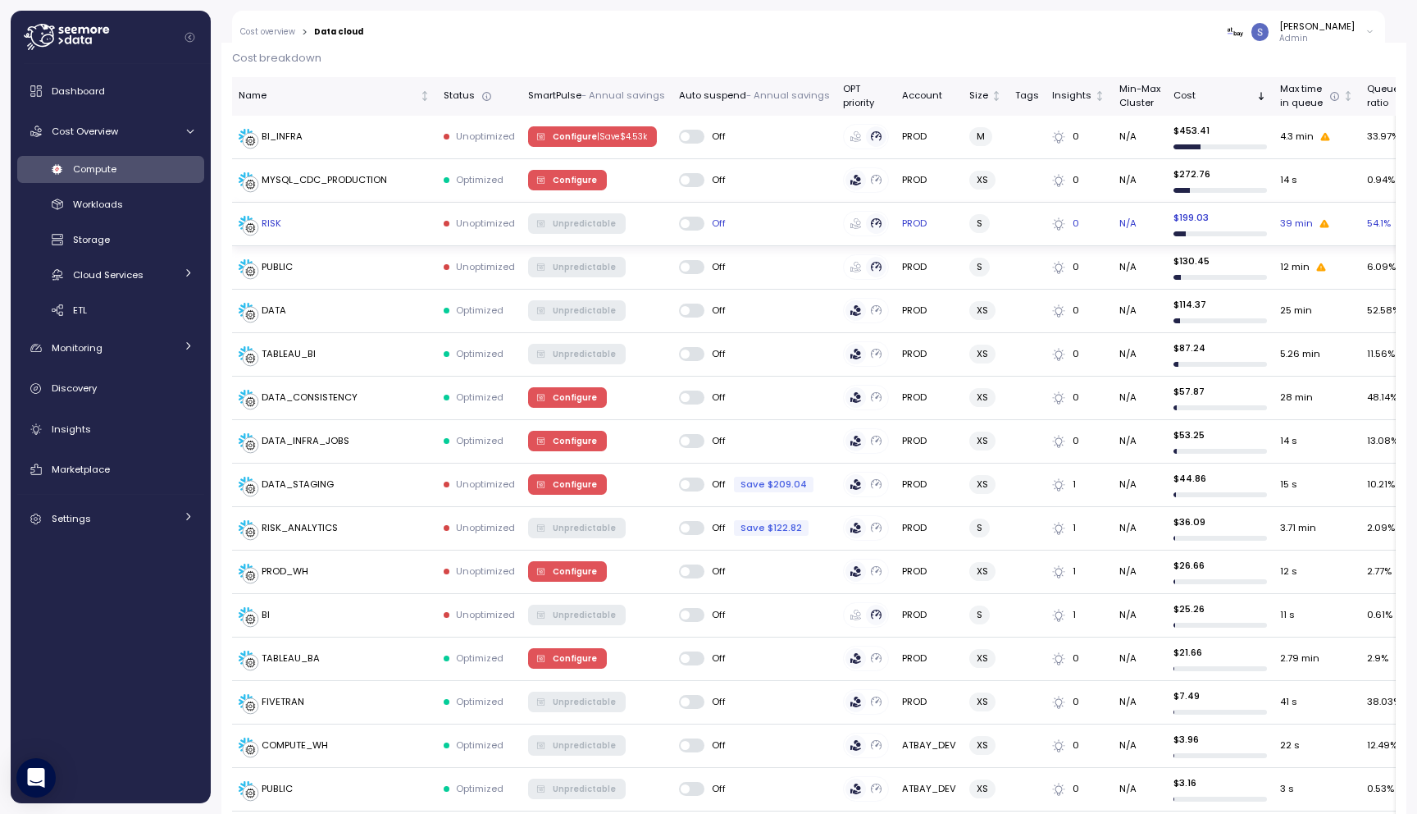
click at [285, 203] on td "RISK" at bounding box center [334, 224] width 205 height 43
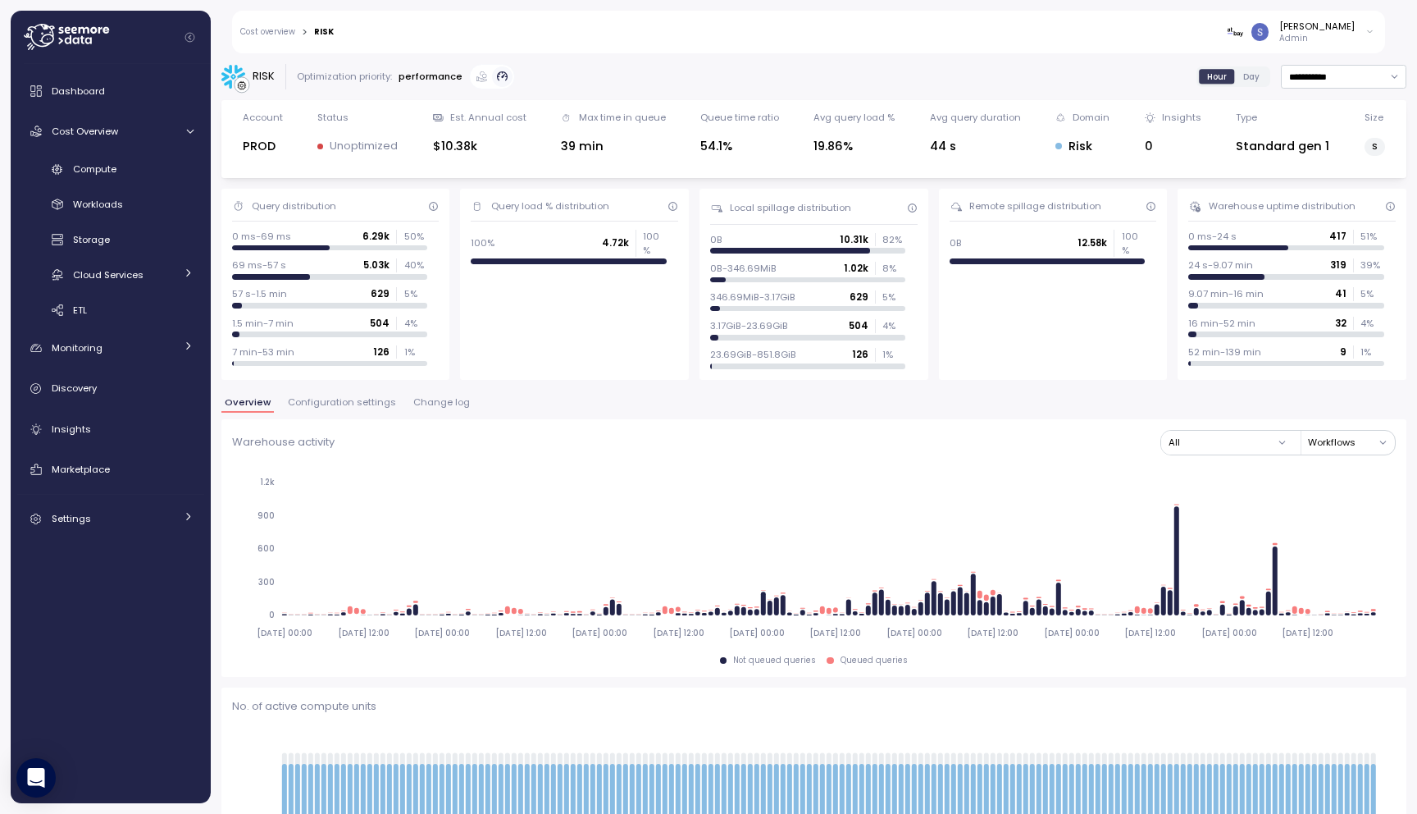
click at [343, 398] on span "Configuration settings" at bounding box center [342, 402] width 108 height 9
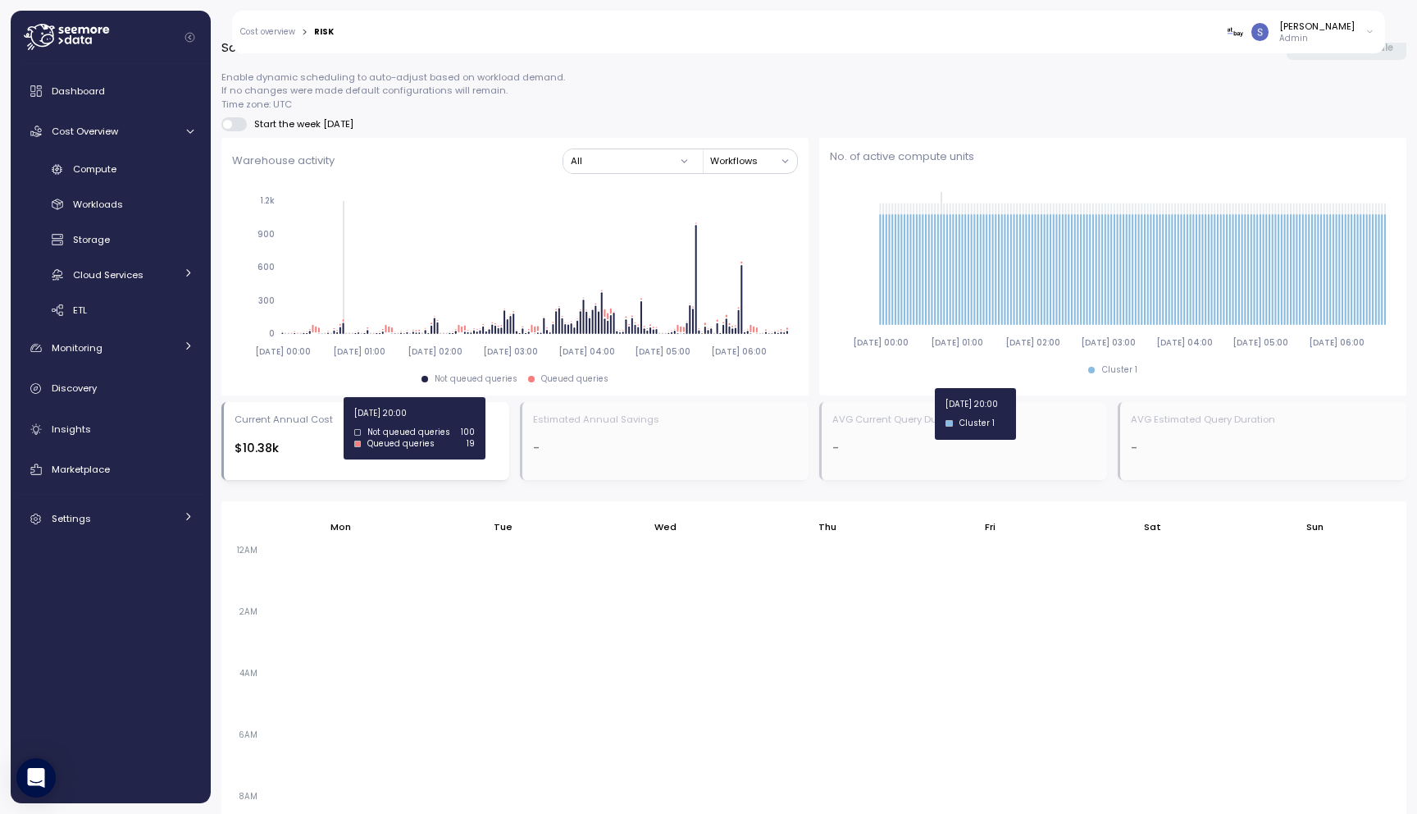
scroll to position [592, 0]
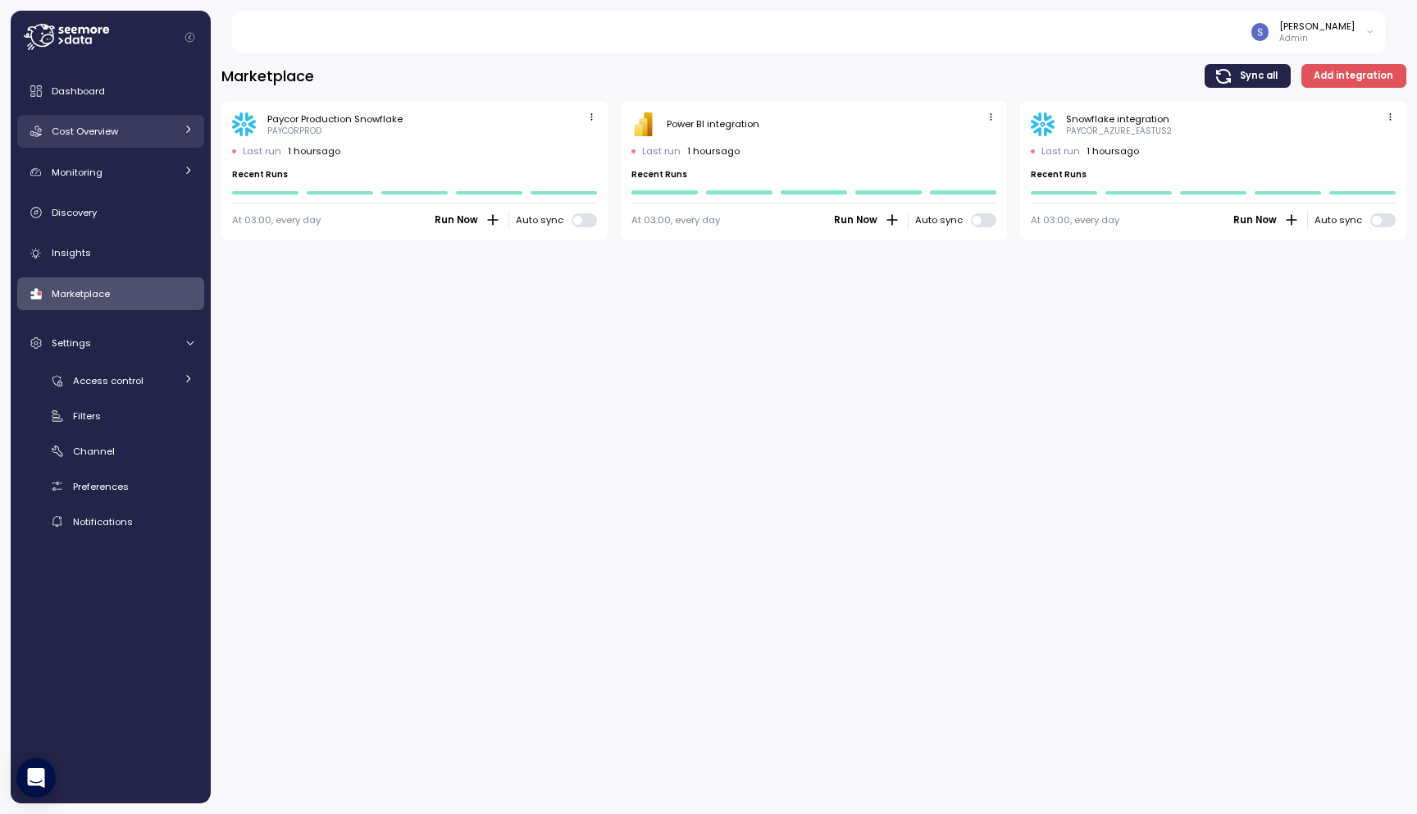
click at [119, 129] on div "Cost Overview" at bounding box center [113, 131] width 123 height 16
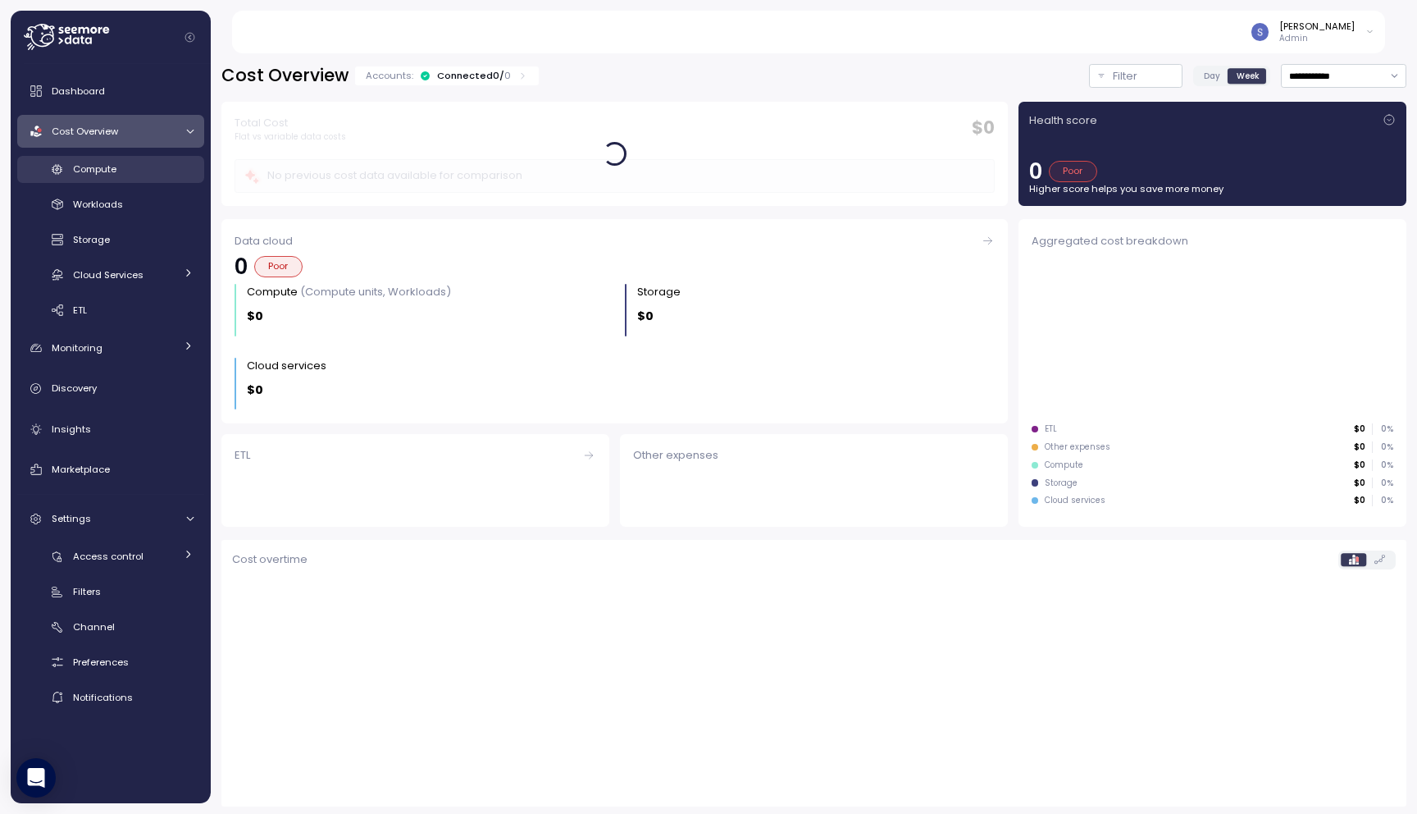
click at [108, 157] on link "Compute" at bounding box center [110, 169] width 187 height 27
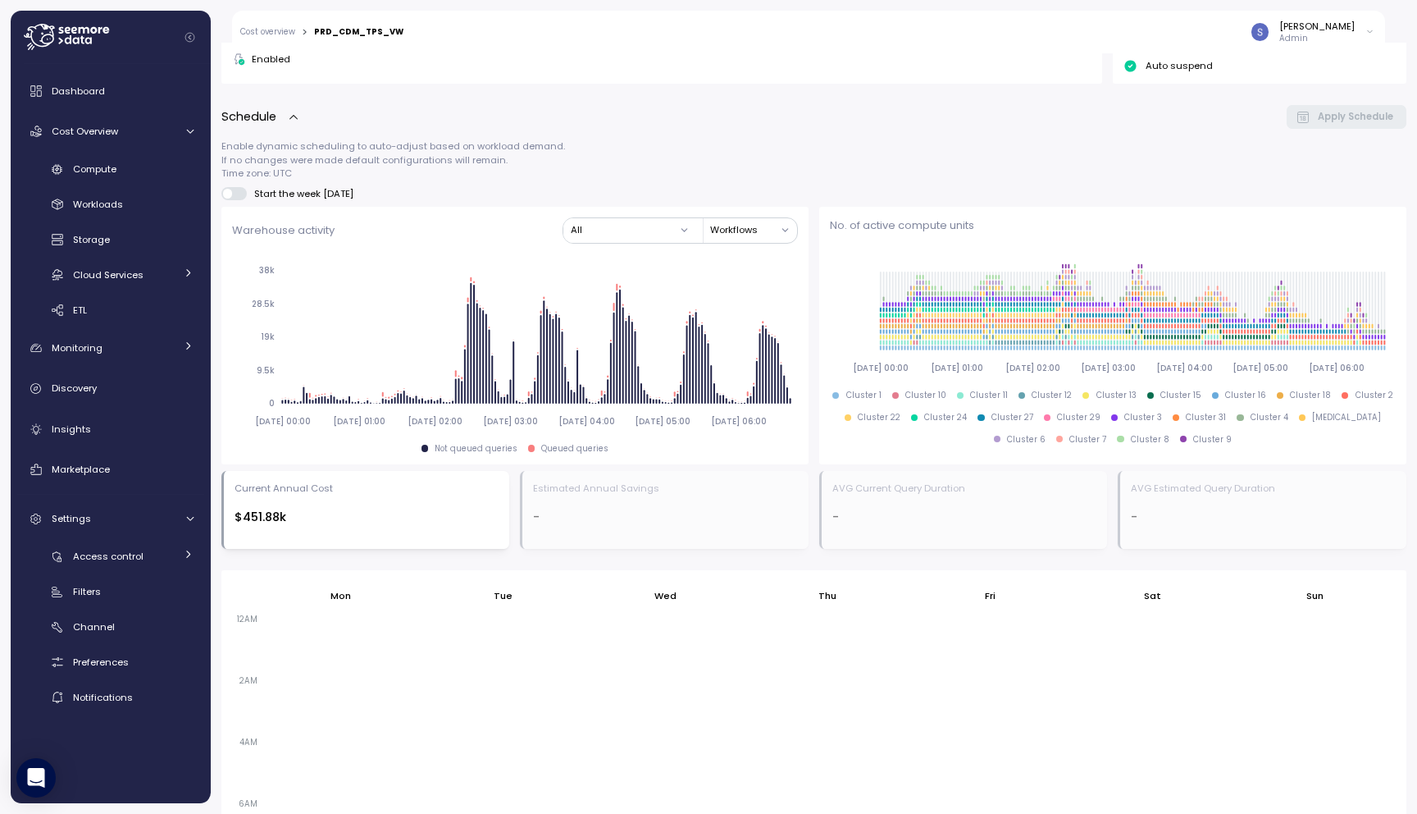
scroll to position [679, 0]
